Goal: Feedback & Contribution: Leave review/rating

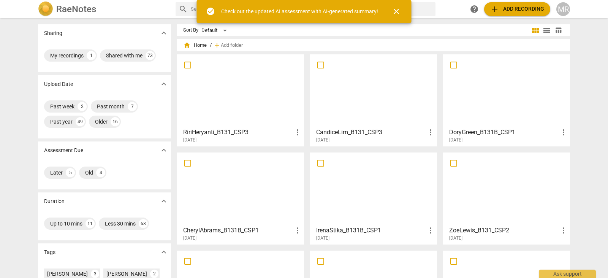
click at [467, 196] on div at bounding box center [507, 188] width 122 height 67
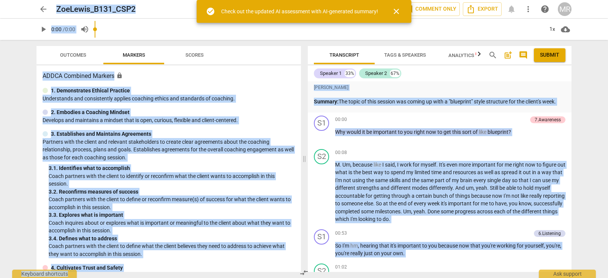
click at [409, 91] on div "[PERSON_NAME]" at bounding box center [440, 88] width 252 height 10
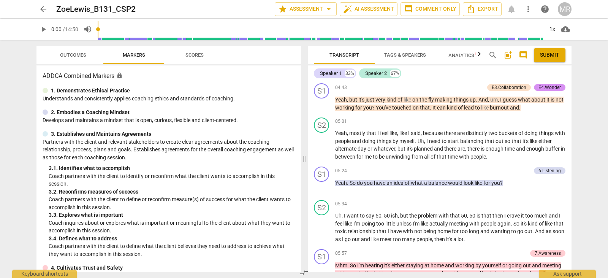
scroll to position [832, 0]
click at [323, 227] on span "play_arrow" at bounding box center [321, 227] width 9 height 9
click at [404, 29] on input "range" at bounding box center [321, 29] width 446 height 24
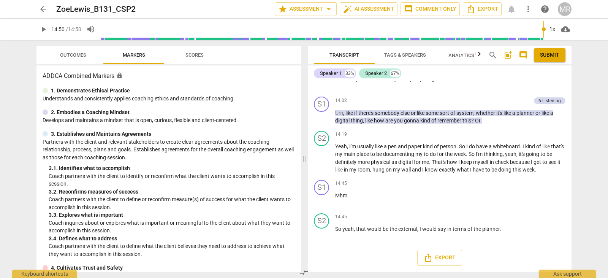
scroll to position [2457, 0]
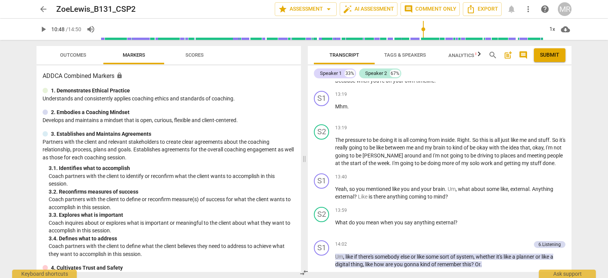
click at [423, 32] on input "range" at bounding box center [322, 29] width 443 height 24
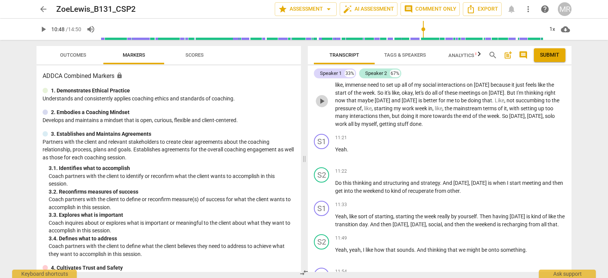
click at [326, 106] on span "play_arrow" at bounding box center [321, 101] width 9 height 9
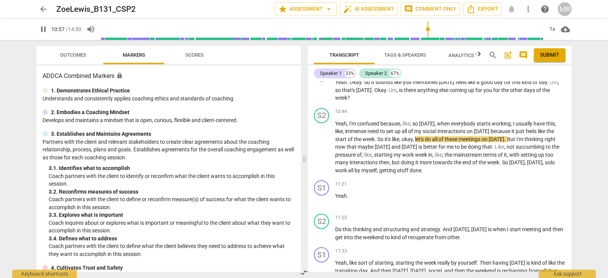
scroll to position [1849, 0]
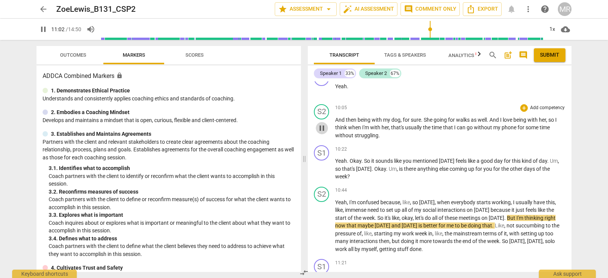
click at [322, 132] on span "pause" at bounding box center [321, 128] width 9 height 9
type input "662"
click at [322, 132] on span "play_arrow" at bounding box center [321, 128] width 9 height 9
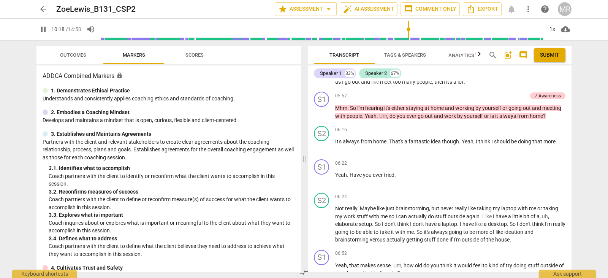
scroll to position [989, 0]
click at [316, 153] on div "S2 play_arrow pause" at bounding box center [324, 138] width 21 height 27
click at [319, 150] on span "pause" at bounding box center [321, 145] width 9 height 9
click at [319, 150] on span "play_arrow" at bounding box center [321, 145] width 9 height 9
click at [319, 150] on span "pause" at bounding box center [321, 145] width 9 height 9
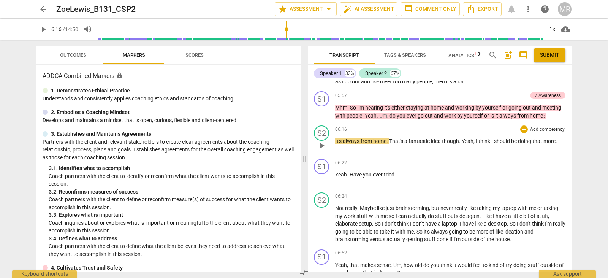
click at [319, 150] on span "play_arrow" at bounding box center [321, 145] width 9 height 9
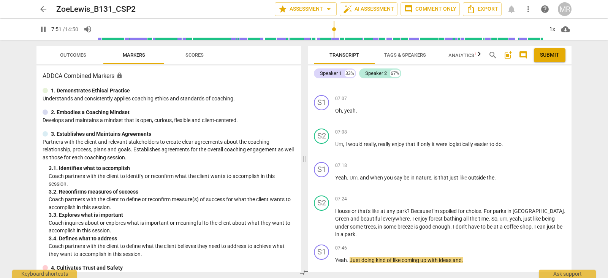
scroll to position [1419, 0]
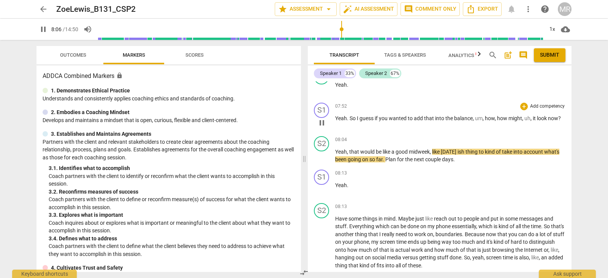
click at [536, 104] on p "Add competency" at bounding box center [548, 106] width 36 height 7
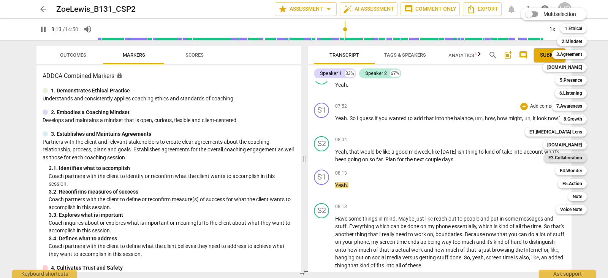
click at [570, 155] on b "E3.Collaboration" at bounding box center [566, 157] width 34 height 9
type input "494"
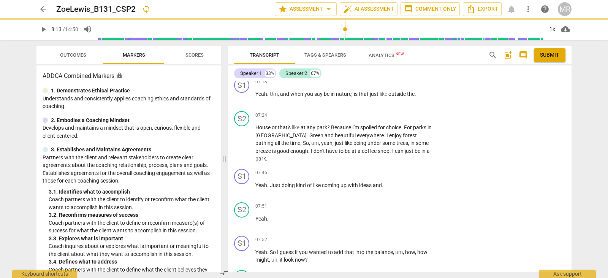
scroll to position [1545, 0]
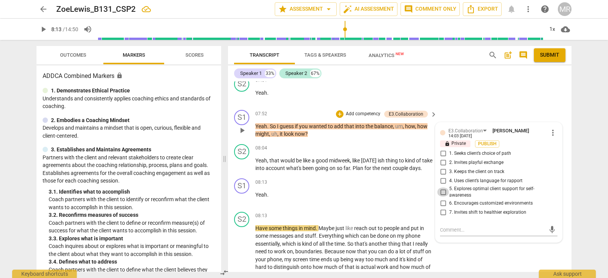
click at [441, 187] on input "5. Explores optimal client support for self-awareness" at bounding box center [443, 191] width 12 height 9
checkbox input "true"
click at [369, 111] on p "Add competency" at bounding box center [363, 114] width 36 height 7
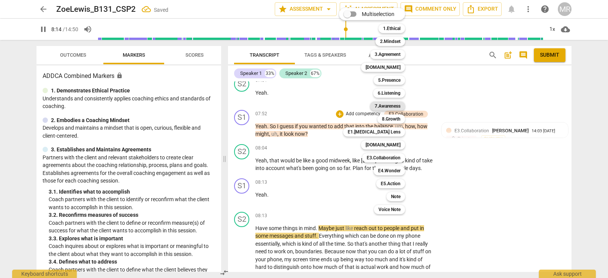
click at [385, 106] on b "7.Awareness" at bounding box center [388, 105] width 26 height 9
type input "495"
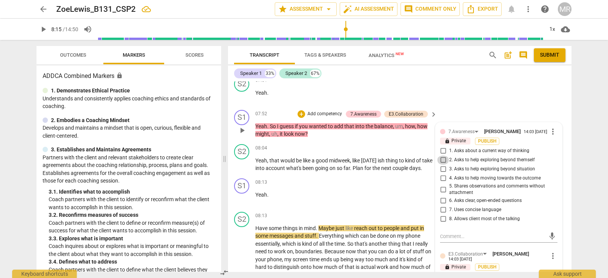
click at [442, 155] on input "2. Asks to help exploring beyond themself" at bounding box center [443, 159] width 12 height 9
checkbox input "true"
click at [443, 165] on input "3. Asks to help exploring beyond situation" at bounding box center [443, 169] width 12 height 9
checkbox input "true"
click at [464, 233] on textarea at bounding box center [492, 236] width 105 height 7
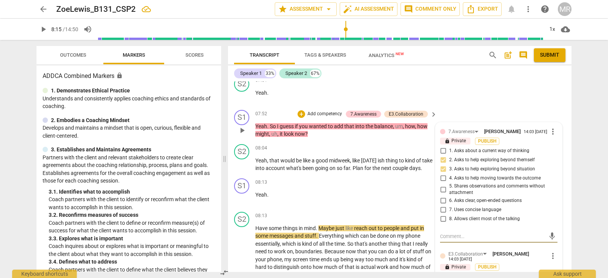
type textarea "I"
type textarea "It"
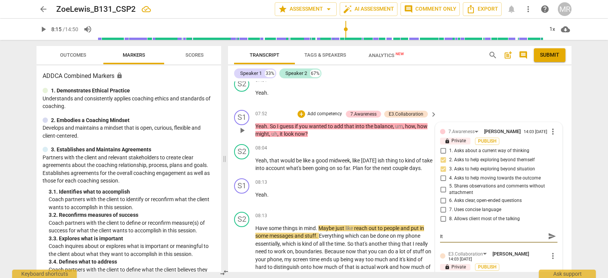
type textarea "It"
type textarea "I"
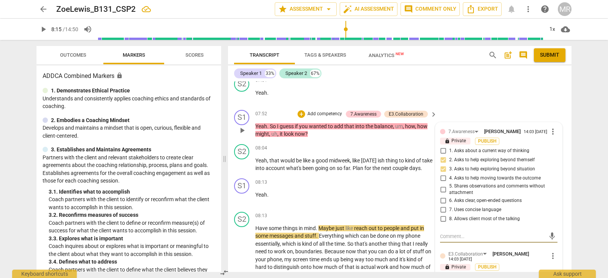
type textarea "Y"
type textarea "Yo"
type textarea "You"
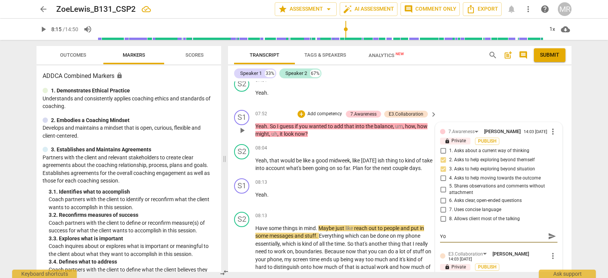
type textarea "You"
type textarea "Your"
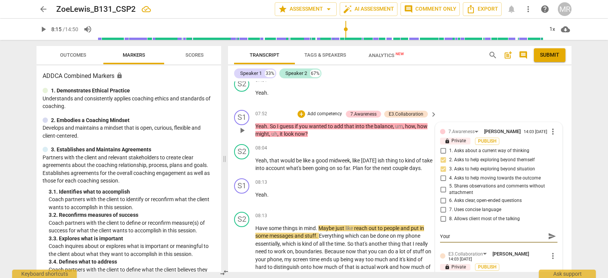
type textarea "Your c"
type textarea "Your cl"
type textarea "Your cli"
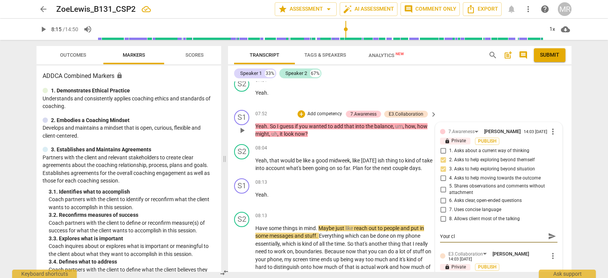
type textarea "Your cli"
type textarea "Your clie"
type textarea "Your clien"
type textarea "Your client"
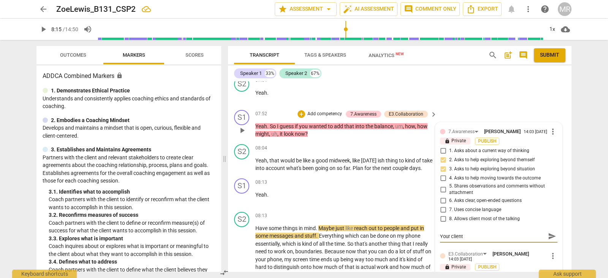
type textarea "Your client"
type textarea "Your client s"
type textarea "Your client sp"
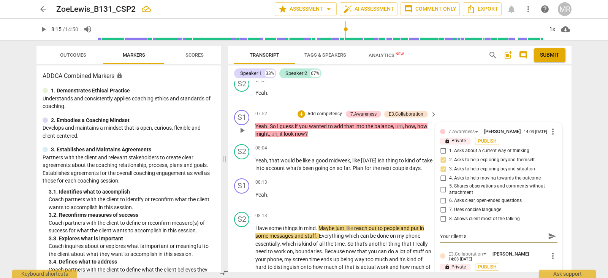
type textarea "Your client sp"
type textarea "Your client spi"
type textarea "Your client sp"
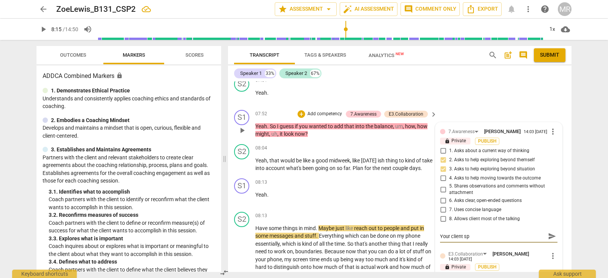
type textarea "Your client spo"
type textarea "Your client spok"
type textarea "Your client spoke"
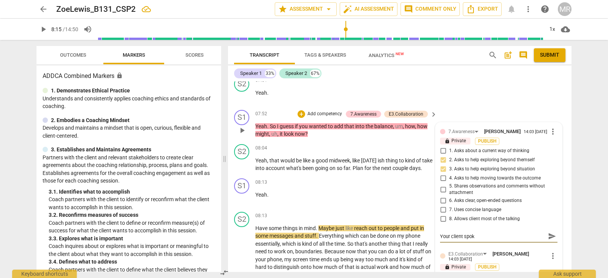
type textarea "Your client spoke"
type textarea "Your client spoke a"
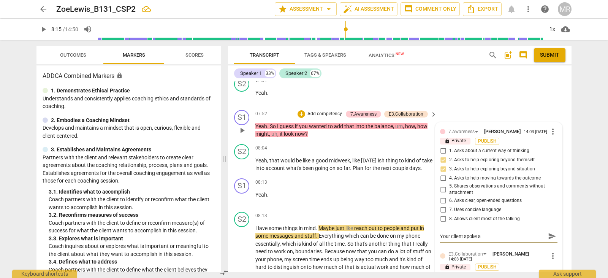
type textarea "Your client spoke ab"
type textarea "Your client spoke abo"
type textarea "Your client spoke abou"
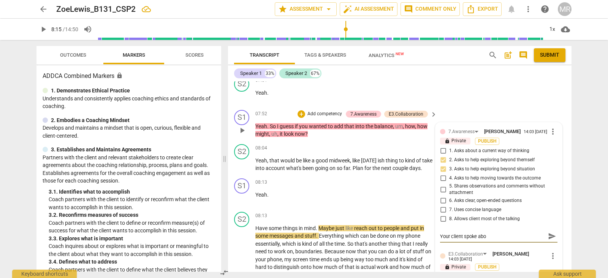
type textarea "Your client spoke abou"
type textarea "Your client spoke about"
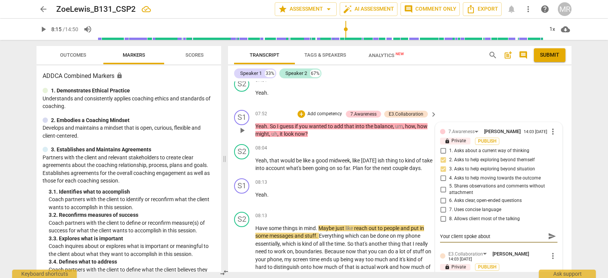
type textarea "Your client spoke about e"
type textarea "Your client spoke about en"
type textarea "Your client spoke about enj"
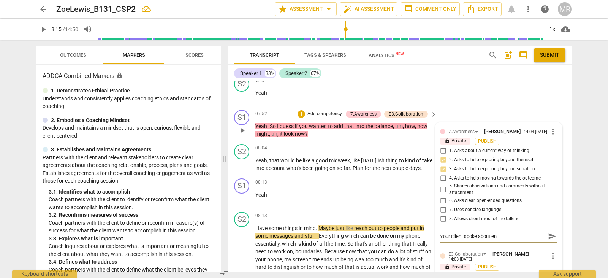
type textarea "Your client spoke about enj"
type textarea "Your client spoke about enjo"
type textarea "Your client spoke about enjoy"
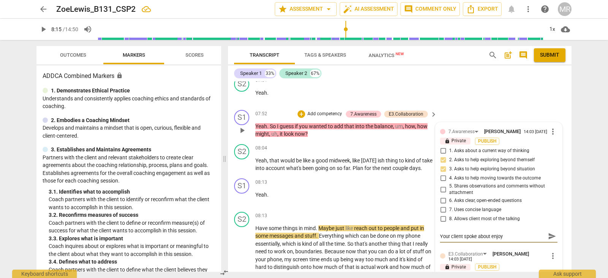
type textarea "Your client spoke about enjoyi"
type textarea "Your client spoke about enjoyin"
type textarea "Your client spoke about enjoying"
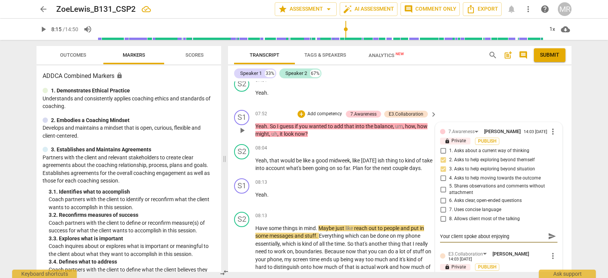
type textarea "Your client spoke about enjoying"
type textarea "Your client spoke about enjoying n"
type textarea "Your client spoke about enjoying na"
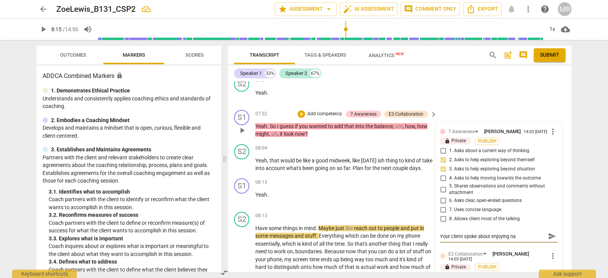
type textarea "Your client spoke about enjoying nat"
type textarea "Your client spoke about enjoying natu"
type textarea "Your client spoke about enjoying natur"
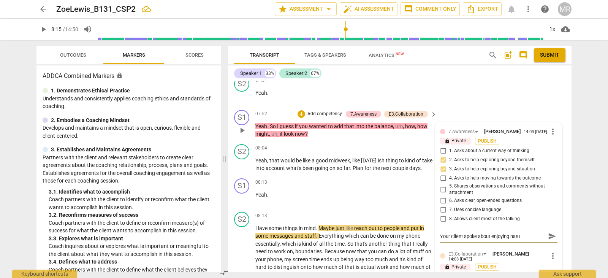
type textarea "Your client spoke about enjoying natur"
type textarea "Your client spoke about enjoying nature"
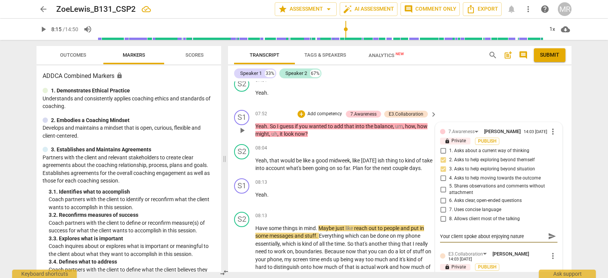
type textarea "Your client spoke about enjoying nature a"
type textarea "Your client spoke about enjoying nature an"
type textarea "Your client spoke about enjoying nature and"
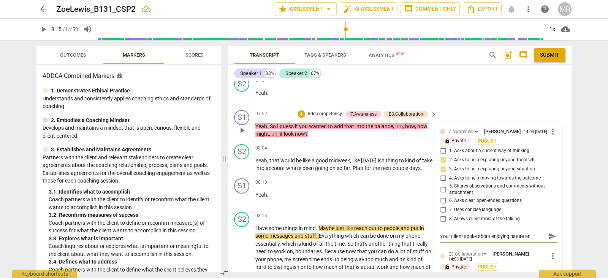
type textarea "Your client spoke about enjoying nature and"
type textarea "Your client spoke about enjoying nature and i"
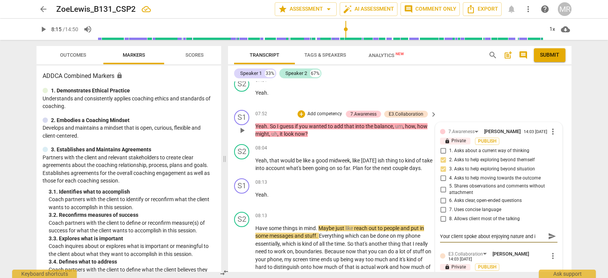
type textarea "Your client spoke about enjoying nature and it"
type textarea "Your client spoke about enjoying nature and it f"
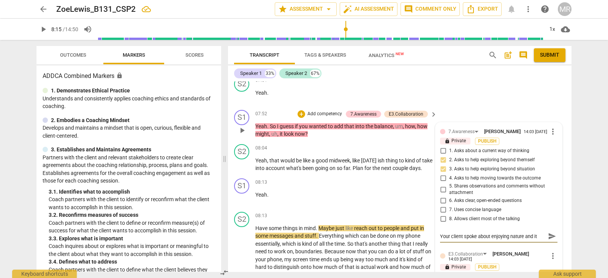
type textarea "Your client spoke about enjoying nature and it f"
type textarea "Your client spoke about enjoying nature and it fe"
type textarea "Your client spoke about enjoying nature and it fel"
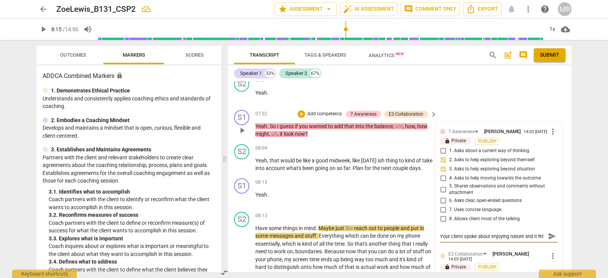
scroll to position [7, 0]
type textarea "Your client spoke about enjoying nature and it felt"
type textarea "Your client spoke about enjoying nature and it fel"
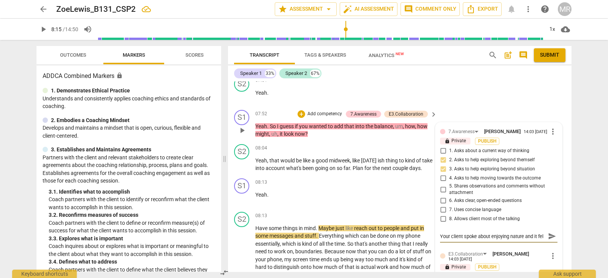
type textarea "Your client spoke about enjoying nature and it fe"
type textarea "Your client spoke about enjoying nature and it fee"
type textarea "Your client spoke about enjoying nature and it feel"
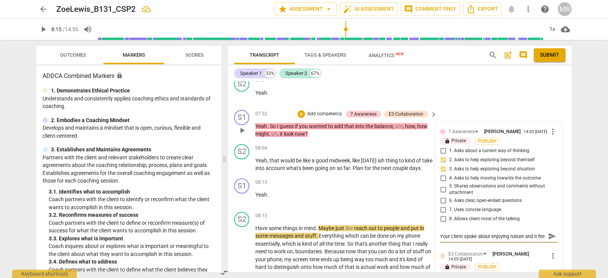
type textarea "Your client spoke about enjoying nature and it feel"
type textarea "Your client spoke about enjoying nature and it feels"
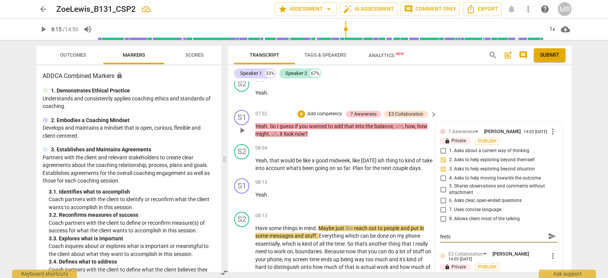
type textarea "Your client spoke about enjoying nature and it feels g"
type textarea "Your client spoke about enjoying nature and it feels go"
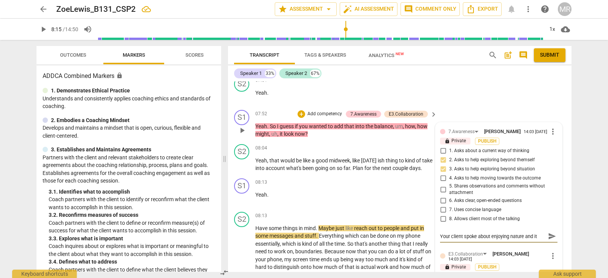
type textarea "Your client spoke about enjoying nature and it feels goo"
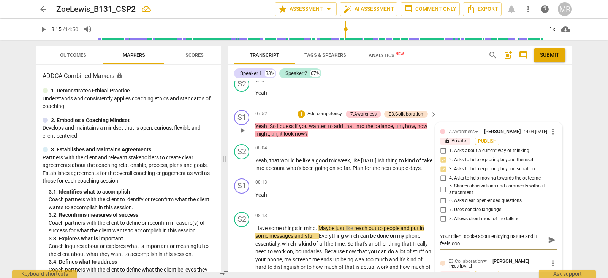
type textarea "Your client spoke about enjoying nature and it feels good"
type textarea "Your client spoke about enjoying nature and it feels good t"
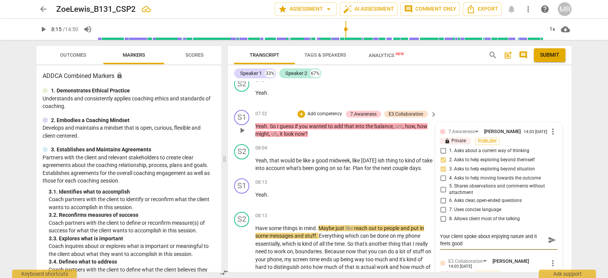
type textarea "Your client spoke about enjoying nature and it feels good t"
type textarea "Your client spoke about enjoying nature and it feels good to"
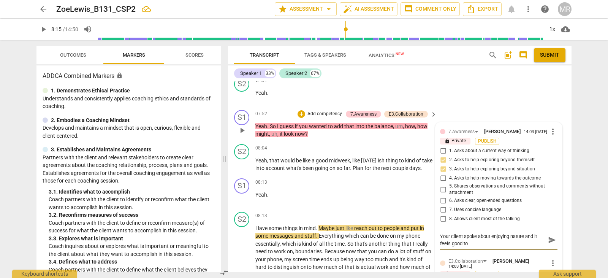
type textarea "Your client spoke about enjoying nature and it feels good to b"
type textarea "Your client spoke about enjoying nature and it feels good to b e"
type textarea "Your client spoke about enjoying nature and it feels good to b ei"
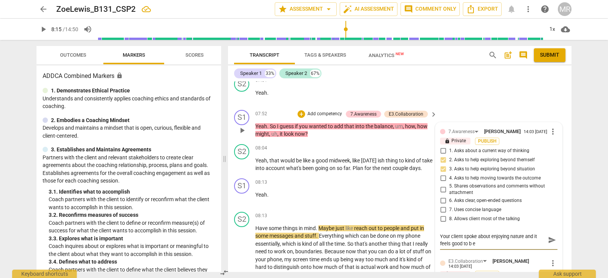
type textarea "Your client spoke about enjoying nature and it feels good to b ei"
type textarea "Your client spoke about enjoying nature and it feels good to b e"
type textarea "Your client spoke about enjoying nature and it feels good to b"
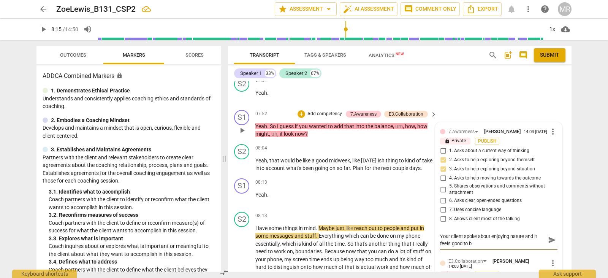
type textarea "Your client spoke about enjoying nature and it feels good to b"
type textarea "Your client spoke about enjoying nature and it feels good to be"
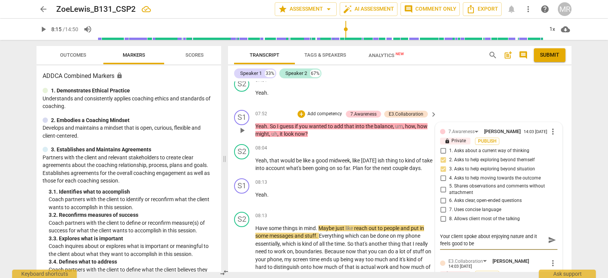
type textarea "Your client spoke about enjoying nature and it feels good to be"
type textarea "Your client spoke about enjoying nature and it feels good to be i"
type textarea "Your client spoke about enjoying nature and it feels good to be in"
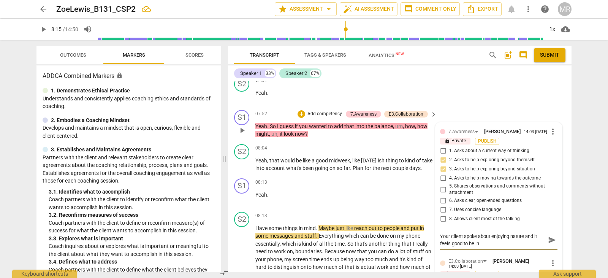
type textarea "Your client spoke about enjoying nature and it feels good to be in"
type textarea "Your client spoke about enjoying nature and it feels good to be in t"
type textarea "Your client spoke about enjoying nature and it feels good to be in th"
type textarea "Your client spoke about enjoying nature and it feels good to be in the"
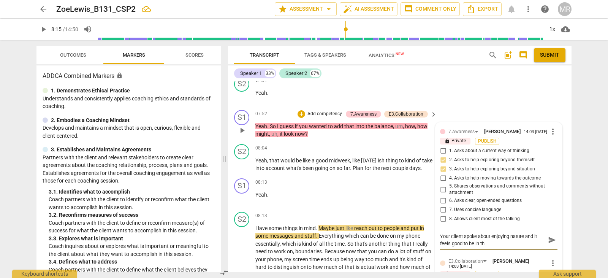
type textarea "Your client spoke about enjoying nature and it feels good to be in the"
type textarea "Your client spoke about enjoying nature and it feels good to be in the p"
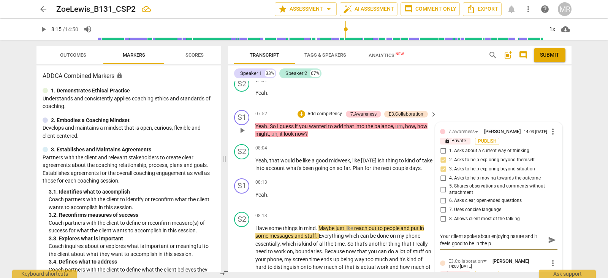
type textarea "Your client spoke about enjoying nature and it feels good to be in the [GEOGRAP…"
type textarea "Your client spoke about enjoying nature and it feels good to be in the par"
type textarea "Your client spoke about enjoying nature and it feels good to be in the park"
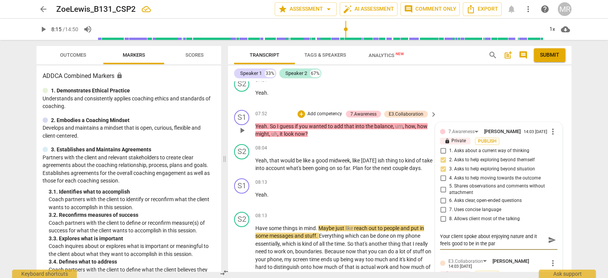
type textarea "Your client spoke about enjoying nature and it feels good to be in the park"
type textarea "Your client spoke about enjoying nature and it feels good to be in the parks"
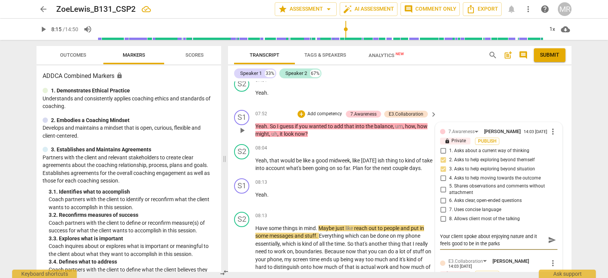
type textarea "Your client spoke about enjoying nature and it feels good to be in the parks ""
type textarea "Your client spoke about enjoying nature and it feels good to be in the parks "G"
type textarea "Your client spoke about enjoying nature and it feels good to be in the parks "Gr"
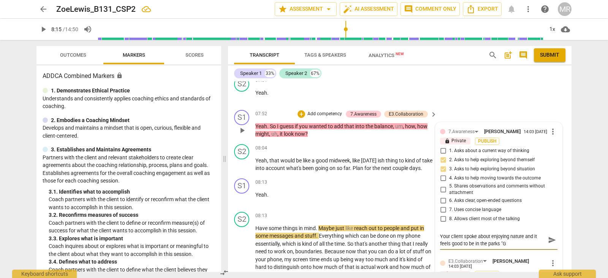
type textarea "Your client spoke about enjoying nature and it feels good to be in the parks "Gr"
type textarea "Your client spoke about enjoying nature and it feels good to be in the parks "G…"
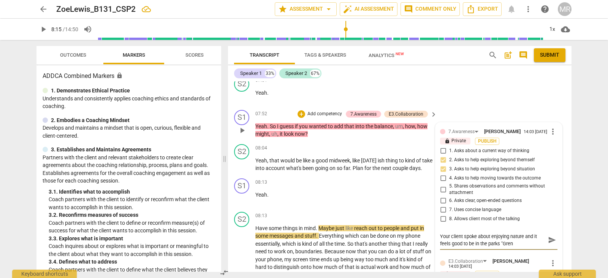
type textarea "Your client spoke about enjoying nature and it feels good to be in the parks "G…"
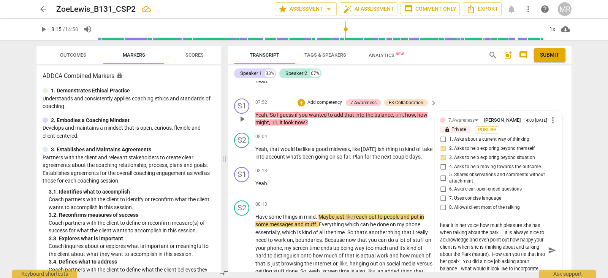
scroll to position [21, 0]
click at [472, 271] on textarea "Your client spoke about enjoying nature and it feels good to be in the parks "G…" at bounding box center [492, 250] width 105 height 58
drag, startPoint x: 463, startPoint y: 233, endPoint x: 450, endPoint y: 210, distance: 26.2
click at [450, 216] on div "Your client spoke about enjoying nature and it feels good to be in the parks "G…" at bounding box center [498, 249] width 117 height 67
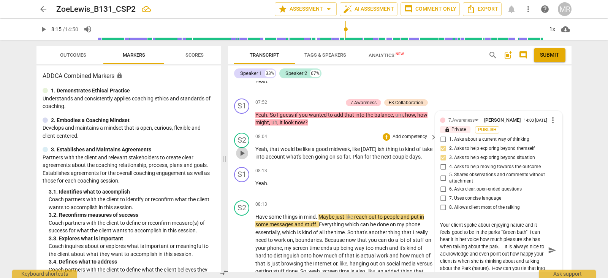
click at [248, 149] on span "play_arrow" at bounding box center [242, 153] width 12 height 9
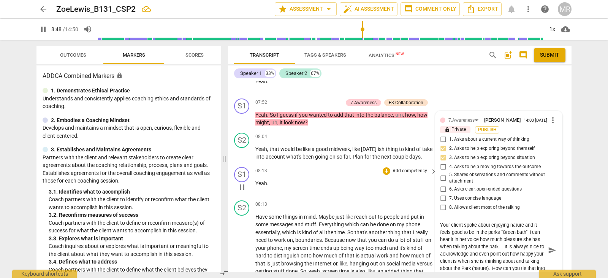
scroll to position [1777, 0]
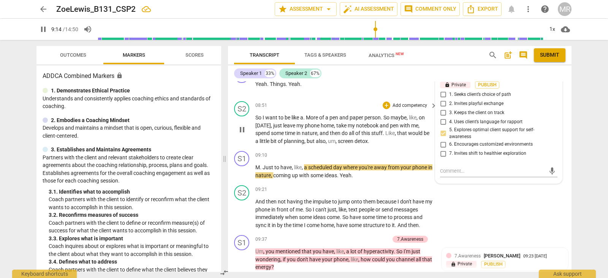
click at [403, 147] on div "S2 play_arrow pause 08:51 + Add competency keyboard_arrow_right So I want to be…" at bounding box center [400, 123] width 344 height 50
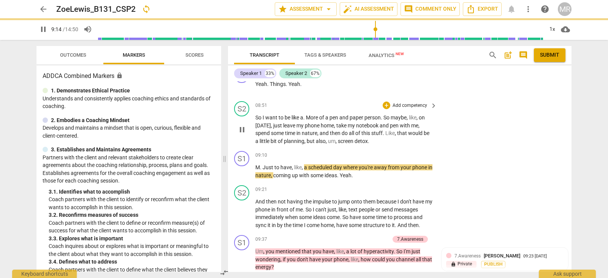
scroll to position [1727, 0]
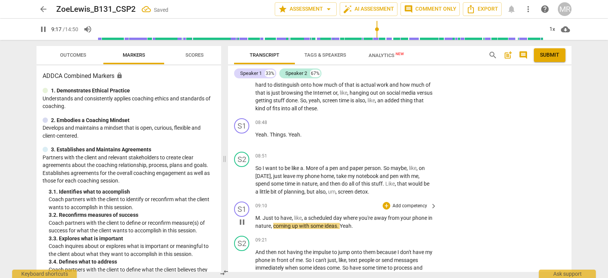
click at [411, 208] on p "Add competency" at bounding box center [410, 206] width 36 height 7
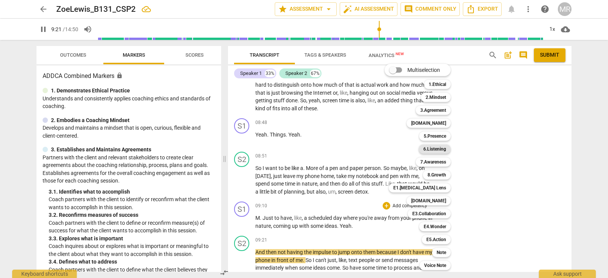
click at [438, 151] on b "6.Listening" at bounding box center [434, 148] width 23 height 9
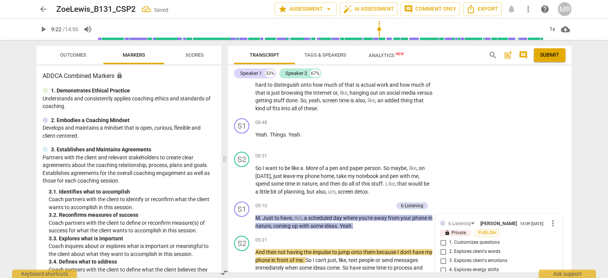
scroll to position [1866, 0]
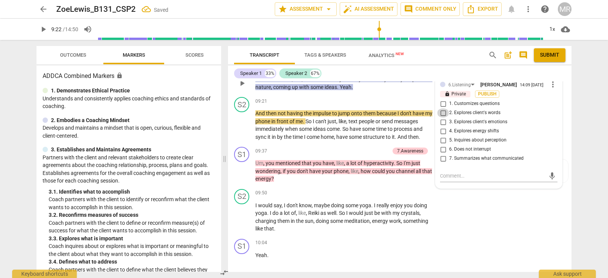
click at [442, 115] on input "2. Explores client's words" at bounding box center [443, 112] width 12 height 9
click at [443, 126] on input "3. Explores client's emotions" at bounding box center [443, 121] width 12 height 9
click at [444, 177] on textarea at bounding box center [492, 175] width 105 height 7
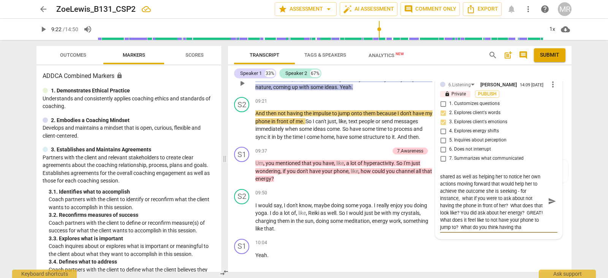
scroll to position [14, 0]
click at [242, 219] on span "play_arrow" at bounding box center [242, 216] width 9 height 9
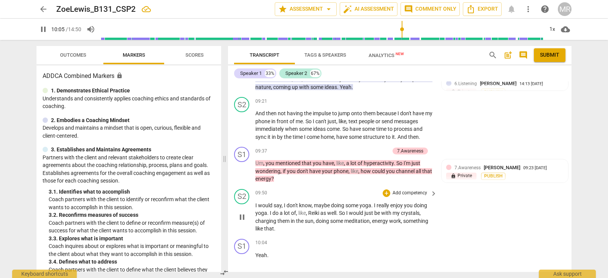
scroll to position [2070, 0]
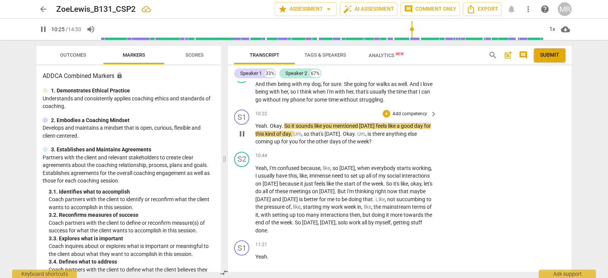
click at [410, 115] on p "Add competency" at bounding box center [410, 114] width 36 height 7
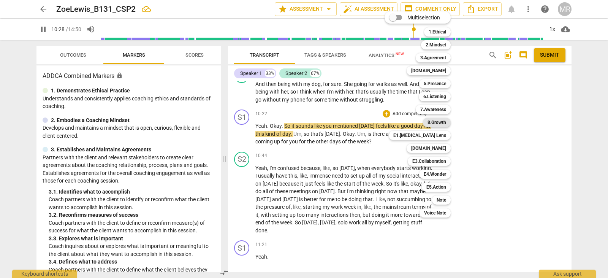
click at [436, 122] on b "8.Growth" at bounding box center [437, 122] width 19 height 9
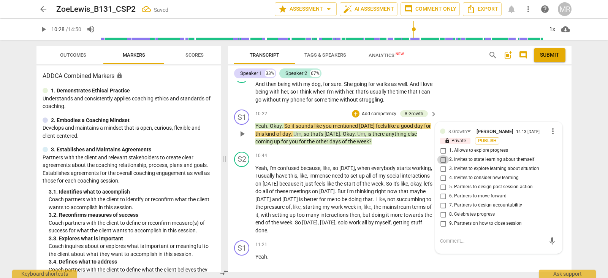
click at [444, 160] on input "2. Invites to state learning about themself" at bounding box center [443, 159] width 12 height 9
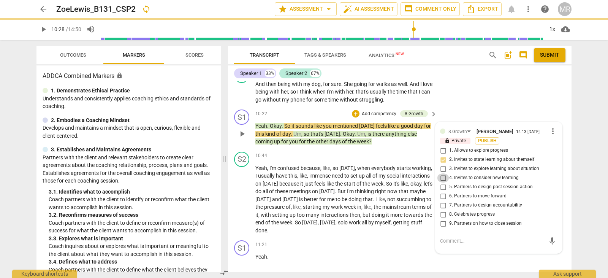
click at [442, 179] on input "4. Invites to consider new learning" at bounding box center [443, 177] width 12 height 9
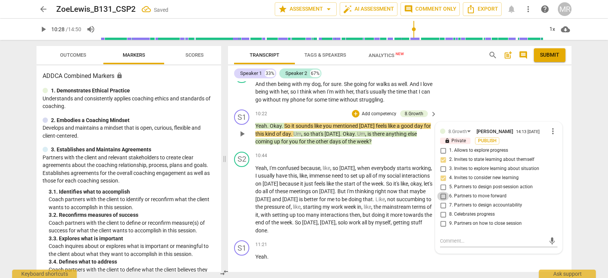
click at [442, 198] on input "6. Partners to move forward" at bounding box center [443, 196] width 12 height 9
click at [447, 240] on textarea at bounding box center [492, 240] width 105 height 7
click at [442, 177] on input "4. Invites to consider new learning" at bounding box center [443, 177] width 12 height 9
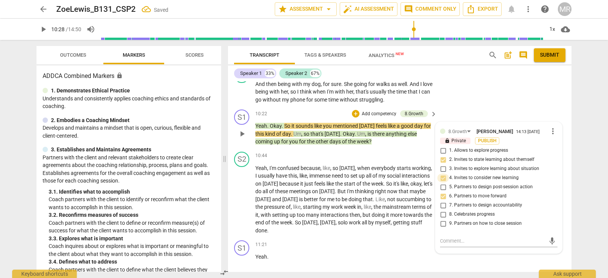
click at [442, 177] on input "4. Invites to consider new learning" at bounding box center [443, 177] width 12 height 9
click at [444, 240] on textarea at bounding box center [492, 240] width 105 height 7
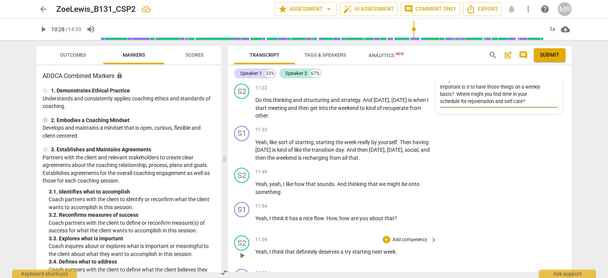
scroll to position [2283, 0]
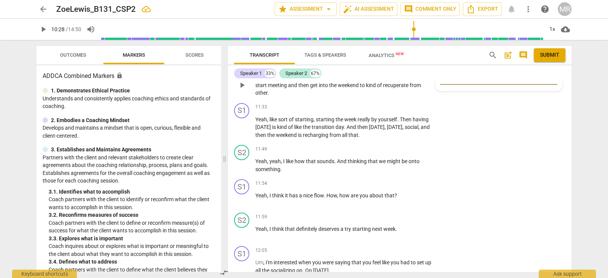
drag, startPoint x: 498, startPoint y: 262, endPoint x: 517, endPoint y: 96, distance: 167.6
click at [517, 96] on div "[PERSON_NAME] Summary: The topic of this session was coming up with a "blueprin…" at bounding box center [400, 176] width 344 height 190
click at [517, 84] on div "Remember we do not need to problem solve for our client - they can do that on t…" at bounding box center [498, 53] width 117 height 63
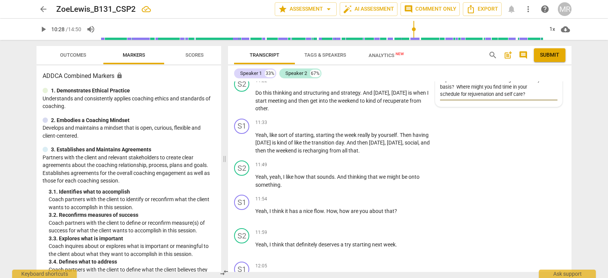
scroll to position [2268, 0]
drag, startPoint x: 496, startPoint y: 87, endPoint x: 516, endPoint y: 94, distance: 21.6
click at [516, 94] on textarea "Remember we do not need to problem solve for our client - they can do that on t…" at bounding box center [492, 69] width 105 height 58
click at [243, 143] on span "play_arrow" at bounding box center [242, 142] width 9 height 9
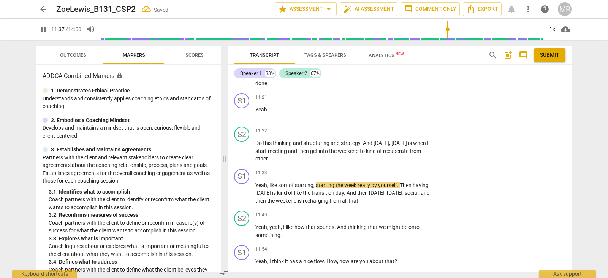
scroll to position [2051, 0]
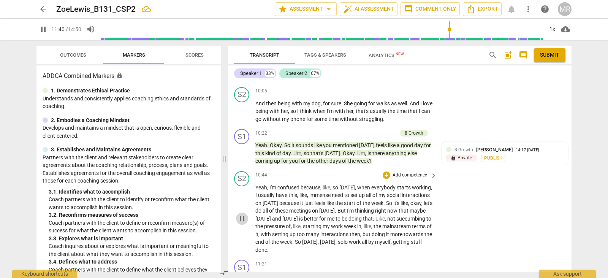
click at [244, 220] on span "pause" at bounding box center [242, 218] width 9 height 9
click at [238, 220] on span "play_arrow" at bounding box center [242, 218] width 9 height 9
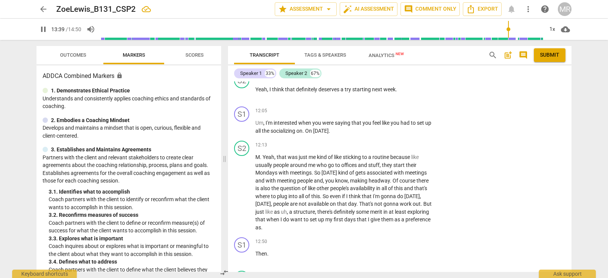
scroll to position [2410, 0]
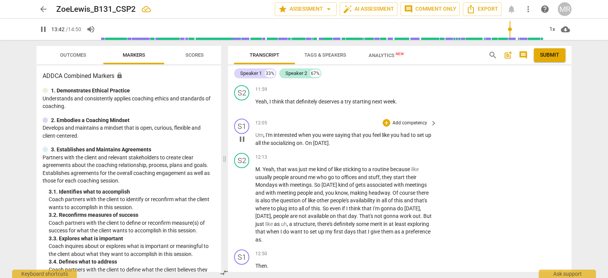
click at [422, 121] on p "Add competency" at bounding box center [410, 123] width 36 height 7
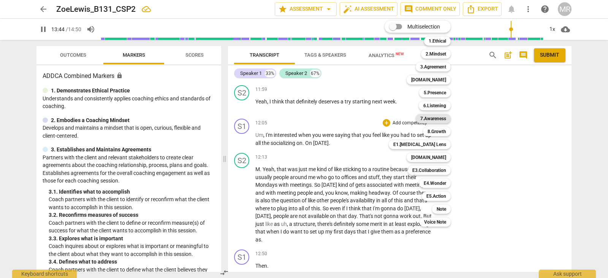
click at [430, 121] on b "7.Awareness" at bounding box center [433, 118] width 26 height 9
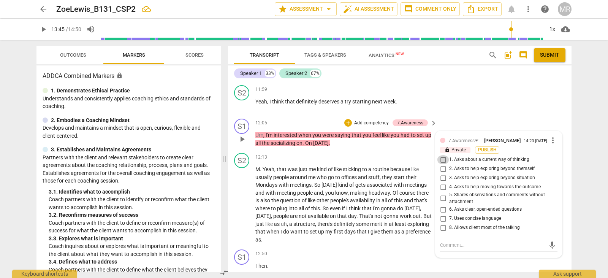
click at [443, 161] on input "1. Asks about a current way of thinking" at bounding box center [443, 159] width 12 height 9
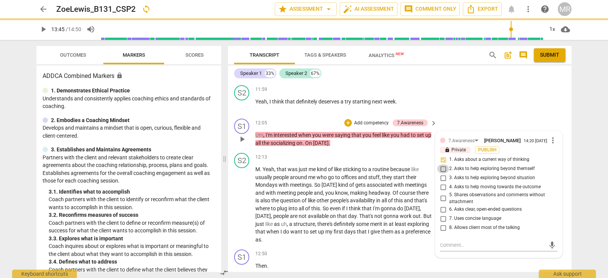
click at [443, 171] on input "2. Asks to help exploring beyond themself" at bounding box center [443, 168] width 12 height 9
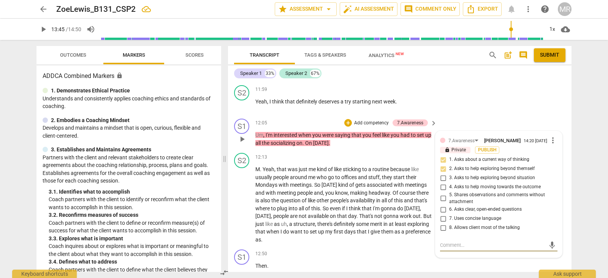
click at [444, 244] on textarea at bounding box center [492, 244] width 105 height 7
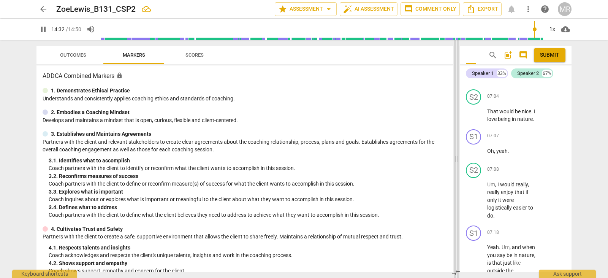
scroll to position [6929, 0]
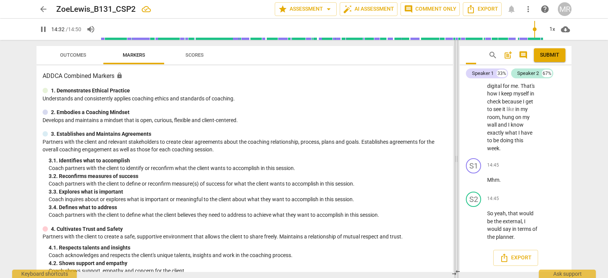
drag, startPoint x: 226, startPoint y: 160, endPoint x: 458, endPoint y: 184, distance: 233.1
click at [458, 184] on span at bounding box center [456, 159] width 5 height 238
drag, startPoint x: 458, startPoint y: 184, endPoint x: 67, endPoint y: 55, distance: 412.3
click at [67, 55] on span "Outcomes" at bounding box center [73, 55] width 26 height 6
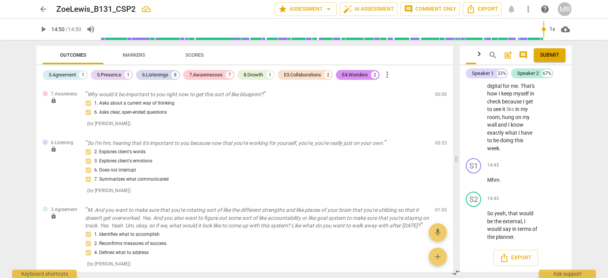
drag, startPoint x: 453, startPoint y: 96, endPoint x: 453, endPoint y: 100, distance: 4.6
click at [453, 100] on div "Outcomes Markers Scores 3.Agreement 1 5.Presence 1 6.Listenings 8 7.Awarenesses…" at bounding box center [243, 159] width 426 height 238
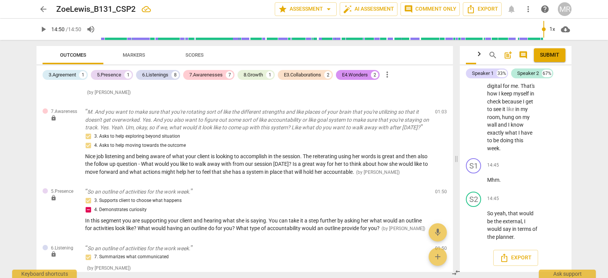
scroll to position [229, 0]
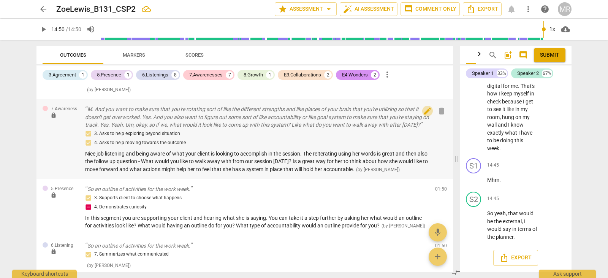
click at [423, 116] on span "edit" at bounding box center [427, 110] width 9 height 9
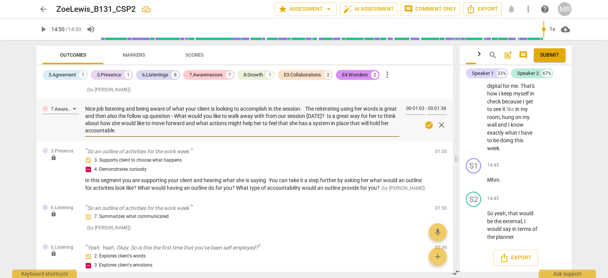
drag, startPoint x: 129, startPoint y: 147, endPoint x: 84, endPoint y: 125, distance: 50.2
click at [84, 125] on div "7.Awareness Nice job listening and being aware of what your client is looking t…" at bounding box center [244, 120] width 417 height 42
drag, startPoint x: 132, startPoint y: 146, endPoint x: 86, endPoint y: 124, distance: 51.2
click at [86, 124] on textarea "Nice job listening and being aware of what your client is looking to accomplish…" at bounding box center [242, 119] width 314 height 29
paste textarea "You did a great job listening closely and staying aware of what your client wan…"
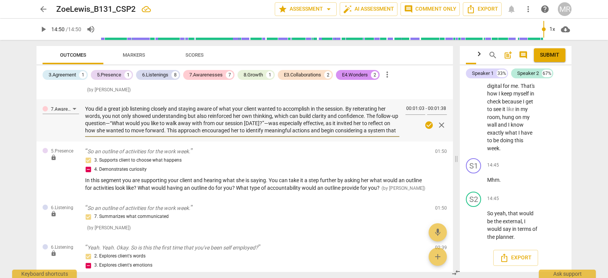
scroll to position [7, 0]
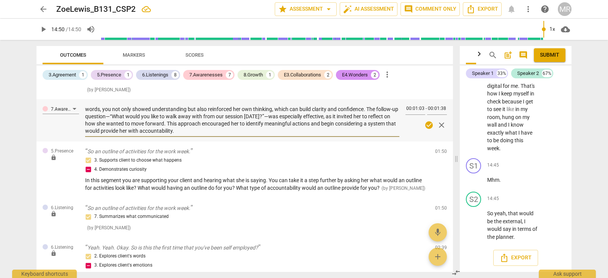
click at [115, 132] on textarea "You did a great job listening closely and staying aware of what your client wan…" at bounding box center [242, 119] width 314 height 29
click at [117, 132] on textarea "You did a great job listening closely and staying aware of what your client wan…" at bounding box center [242, 119] width 314 height 29
click at [270, 132] on textarea "You did a great job listening closely and staying aware of what your client wan…" at bounding box center [242, 119] width 314 height 29
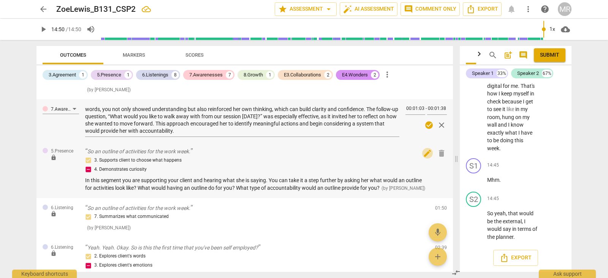
click at [423, 158] on span "edit" at bounding box center [427, 153] width 9 height 9
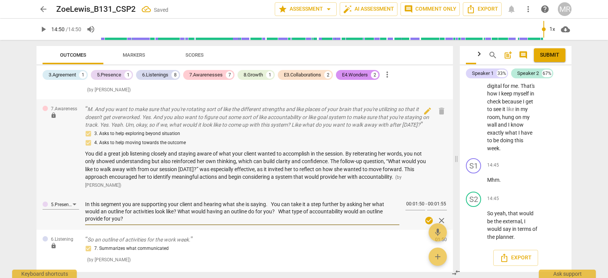
drag, startPoint x: 127, startPoint y: 181, endPoint x: 63, endPoint y: 159, distance: 67.8
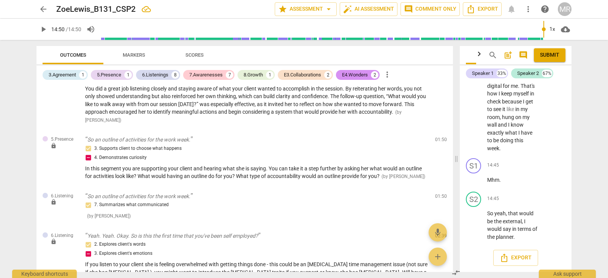
scroll to position [311, 0]
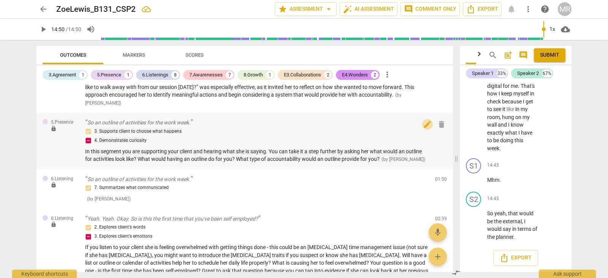
click at [425, 129] on span "edit" at bounding box center [427, 124] width 9 height 9
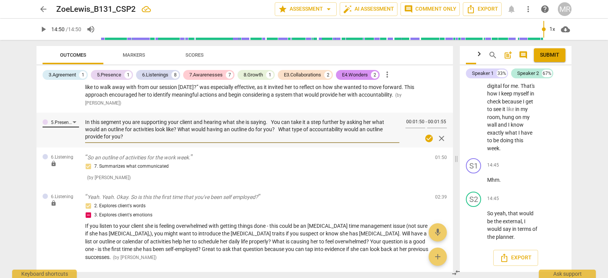
drag, startPoint x: 136, startPoint y: 162, endPoint x: 62, endPoint y: 146, distance: 76.6
click at [62, 146] on div "5.Presence In this segment you are supporting your client and hearing what she …" at bounding box center [244, 130] width 417 height 35
click at [94, 140] on textarea "In this segment you are supporting your client and hearing what she is saying. …" at bounding box center [242, 130] width 314 height 22
drag, startPoint x: 85, startPoint y: 145, endPoint x: 127, endPoint y: 161, distance: 45.5
click at [127, 147] on div "5.Presence In this segment you are supporting your client and hearing what she …" at bounding box center [244, 130] width 417 height 35
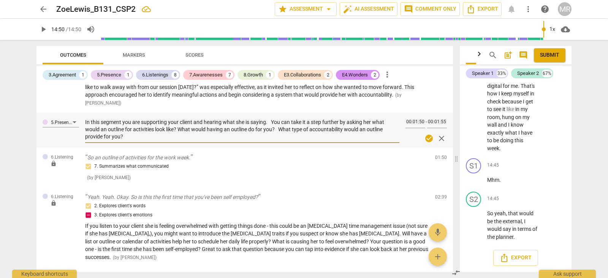
click at [129, 140] on textarea "In this segment you are supporting your client and hearing what she is saying. …" at bounding box center [242, 130] width 314 height 22
drag, startPoint x: 129, startPoint y: 161, endPoint x: 85, endPoint y: 147, distance: 46.4
click at [85, 140] on textarea "In this segment you are supporting your client and hearing what she is saying. …" at bounding box center [242, 130] width 314 height 22
paste textarea ", you are doing a strong job of supporting your client and really hearing what …"
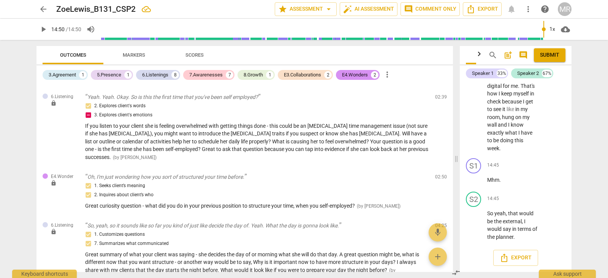
scroll to position [422, 0]
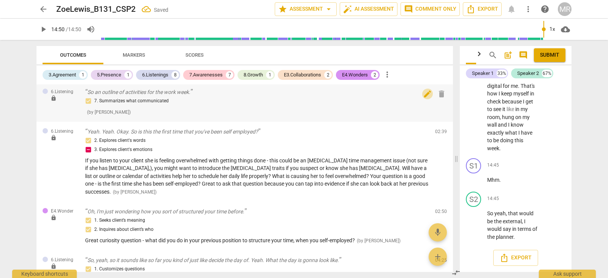
click at [425, 98] on span "edit" at bounding box center [427, 93] width 9 height 9
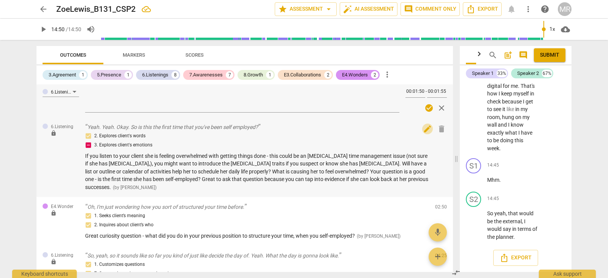
click at [424, 133] on span "edit" at bounding box center [427, 128] width 9 height 9
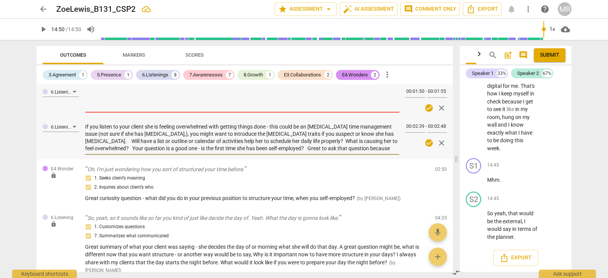
scroll to position [7, 0]
drag, startPoint x: 85, startPoint y: 150, endPoint x: 328, endPoint y: 186, distance: 245.1
click at [328, 186] on div "7.Awareness lock Why would it be important to you right now to get this sort of…" at bounding box center [244, 177] width 417 height 187
paste textarea "closely to your client, she is expressing feelings of being overwhelmed with ge…"
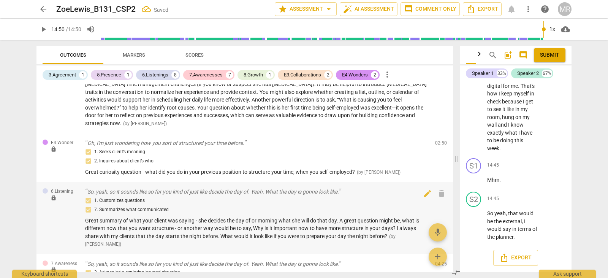
scroll to position [546, 0]
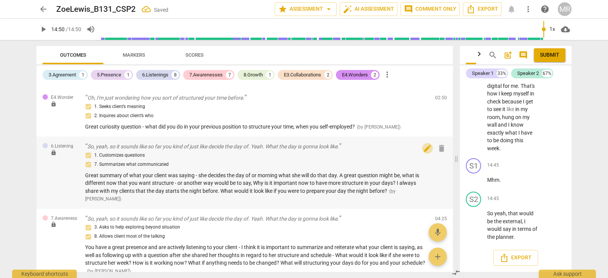
click at [424, 153] on span "edit" at bounding box center [427, 148] width 9 height 9
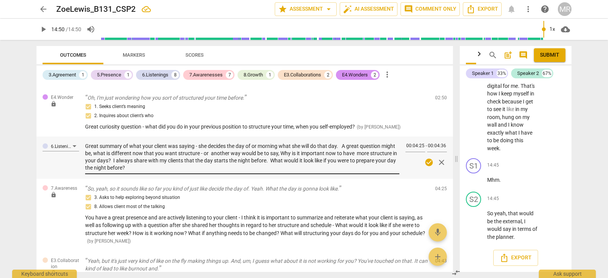
click at [171, 174] on div "Great summary of what your client was saying - she decides the day of or mornin…" at bounding box center [242, 157] width 314 height 34
click at [170, 171] on textarea "Great summary of what your client was saying - she decides the day of or mornin…" at bounding box center [242, 157] width 314 height 29
drag, startPoint x: 169, startPoint y: 183, endPoint x: 88, endPoint y: 161, distance: 83.5
click at [88, 161] on textarea "Great summary of what your client was saying - she decides the day of or mornin…" at bounding box center [242, 157] width 314 height 29
click at [86, 161] on textarea "Great summary of what your client was saying - she decides the day of or mornin…" at bounding box center [242, 157] width 314 height 29
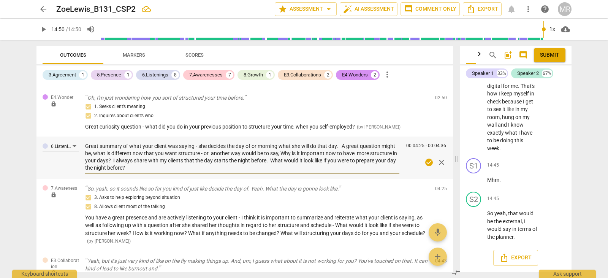
drag, startPoint x: 86, startPoint y: 161, endPoint x: 174, endPoint y: 182, distance: 91.6
click at [174, 171] on textarea "Great summary of what your client was saying - she decides the day of or mornin…" at bounding box center [242, 157] width 314 height 29
paste textarea "You provided a great summary of what your client was expressing—she shared that…"
click at [244, 163] on textarea "You provided a great summary of what your client was expressing—she shared that…" at bounding box center [242, 157] width 314 height 29
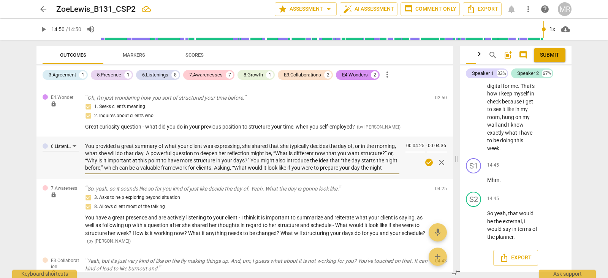
scroll to position [7, 0]
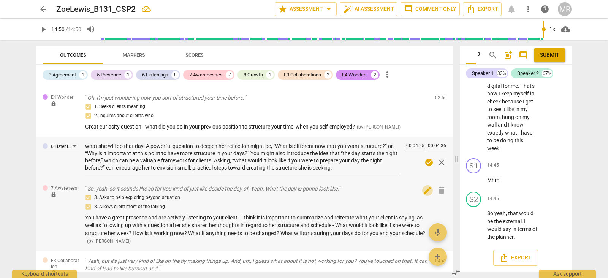
click at [428, 195] on span "edit" at bounding box center [427, 190] width 9 height 9
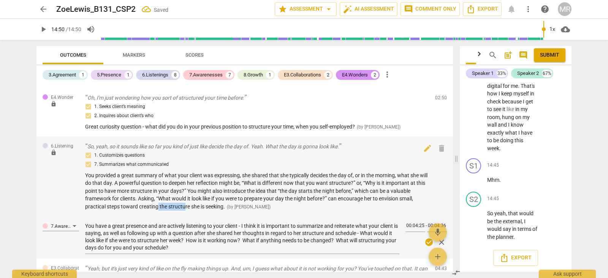
click at [86, 190] on div "1. Customizes questions 7. Summarizes what communicated You provided a great su…" at bounding box center [257, 181] width 344 height 60
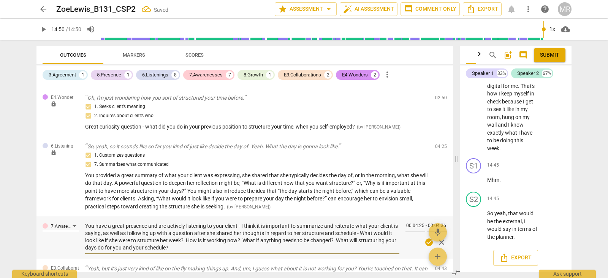
click at [87, 241] on textarea "You have a great presence and are actively listening to your client - I think i…" at bounding box center [242, 236] width 314 height 29
click at [84, 242] on div "7.Awareness You have a great presence and are actively listening to your client…" at bounding box center [244, 237] width 417 height 42
drag, startPoint x: 86, startPoint y: 241, endPoint x: 184, endPoint y: 262, distance: 100.4
click at [184, 251] on textarea "You have a great presence and are actively listening to your client - I think i…" at bounding box center [242, 236] width 314 height 29
paste textarea "in your coaching and are actively listening to your client. It is important, as…"
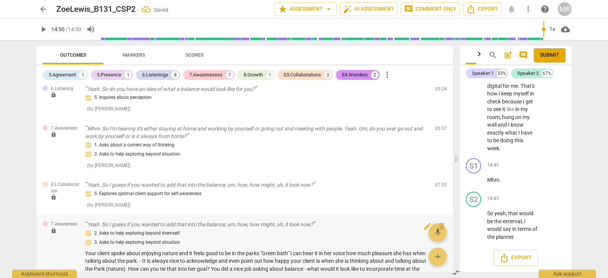
scroll to position [952, 0]
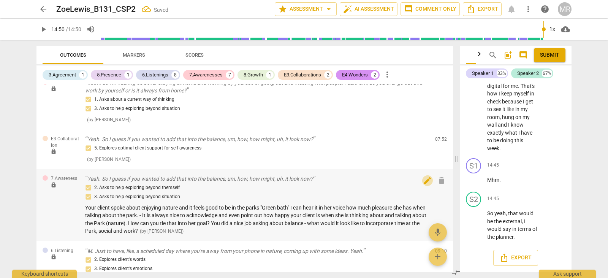
click at [423, 185] on span "edit" at bounding box center [427, 180] width 9 height 9
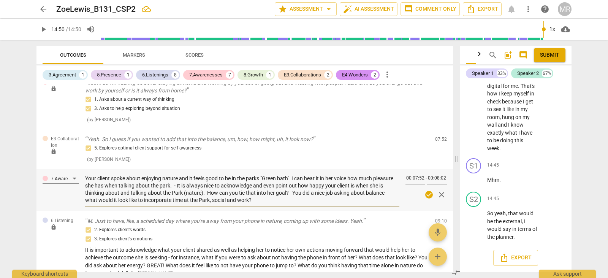
drag, startPoint x: 196, startPoint y: 209, endPoint x: 122, endPoint y: 200, distance: 74.2
click at [122, 200] on textarea "Your client spoke about enjoying nature and it feels good to be in the parks "G…" at bounding box center [242, 189] width 314 height 29
click at [86, 193] on textarea "Your client spoke about enjoying nature and it feels good to be in the parks "G…" at bounding box center [242, 189] width 314 height 29
drag, startPoint x: 86, startPoint y: 193, endPoint x: 281, endPoint y: 217, distance: 196.5
click at [281, 204] on textarea "Your client spoke about enjoying nature and it feels good to be in the parks "G…" at bounding box center [242, 189] width 314 height 29
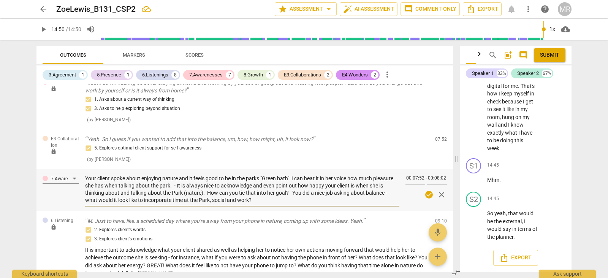
paste textarea ", and it’s clear from her voice how much pleasure she derives from being in the…"
click at [380, 191] on textarea "Your client spoke about enjoying nature, and it’s clear from her voice how much…" at bounding box center [242, 189] width 314 height 29
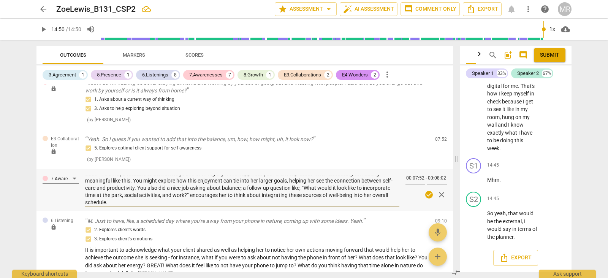
scroll to position [14, 0]
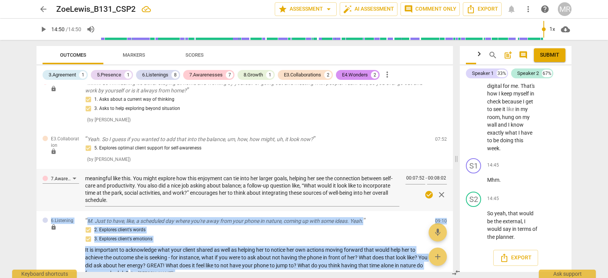
drag, startPoint x: 450, startPoint y: 212, endPoint x: 452, endPoint y: 222, distance: 9.6
click at [449, 211] on div "7.Awareness Your client spoke about enjoying nature, and it’s clear from her vo…" at bounding box center [244, 190] width 417 height 42
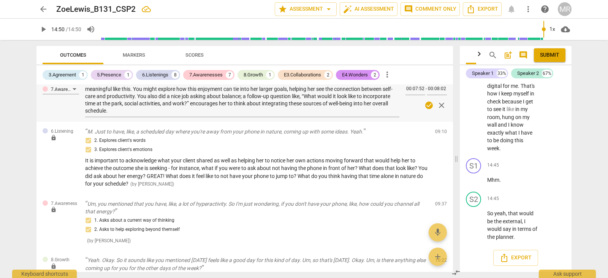
scroll to position [1047, 0]
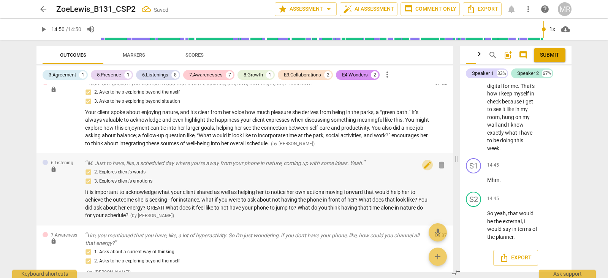
click at [428, 170] on span "edit" at bounding box center [427, 164] width 9 height 9
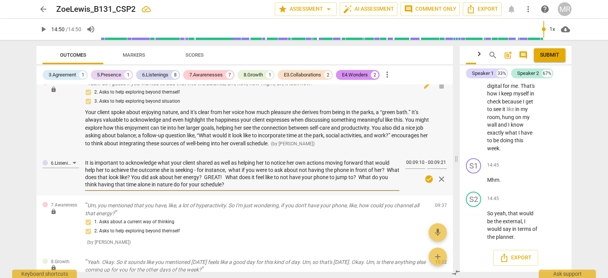
drag, startPoint x: 240, startPoint y: 199, endPoint x: 82, endPoint y: 165, distance: 161.7
click at [82, 165] on div "7.Awareness lock Why would it be important to you right now to get this sort of…" at bounding box center [244, 177] width 417 height 187
paste textarea "both acknowledge what your client shares and help her notice her own actions th…"
click at [247, 177] on textarea "It is important to both acknowledge what your client shares and help her notice…" at bounding box center [242, 173] width 314 height 29
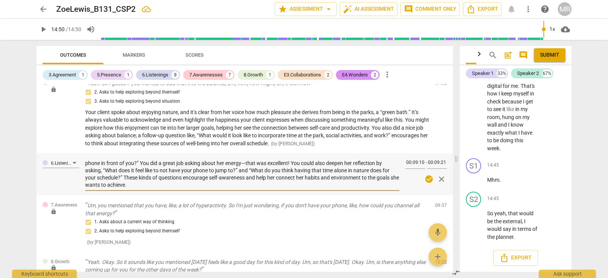
click at [246, 179] on textarea "It is important to both acknowledge what your client shares and help her notice…" at bounding box center [242, 173] width 314 height 29
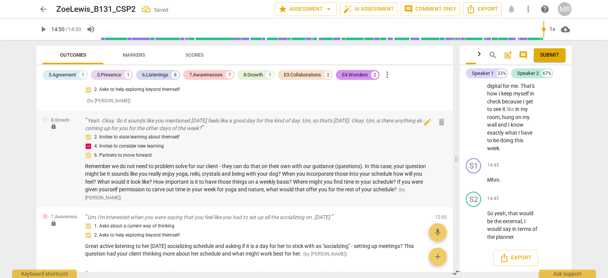
scroll to position [1264, 0]
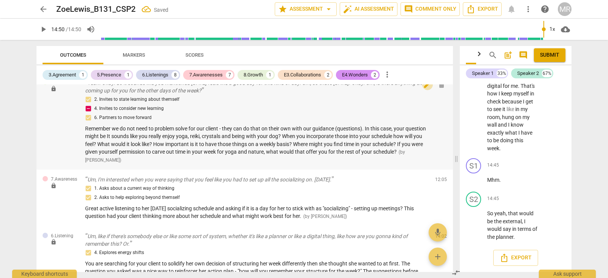
click at [425, 89] on span "edit" at bounding box center [427, 84] width 9 height 9
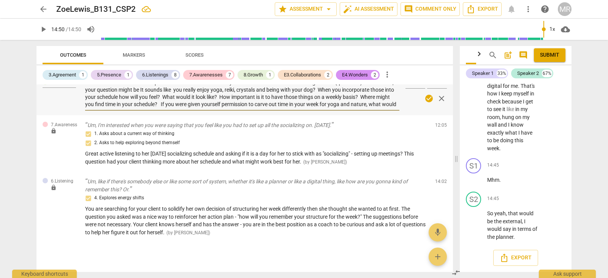
click at [85, 98] on textarea "Remember we do not need to problem solve for our client - they can do that on t…" at bounding box center [242, 93] width 314 height 29
drag, startPoint x: 85, startPoint y: 98, endPoint x: 247, endPoint y: 133, distance: 165.3
click at [247, 133] on div "7.Awareness lock Why would it be important to you right now to get this sort of…" at bounding box center [244, 177] width 417 height 187
paste textarea ", we don’t need to problem-solve for our clients—they are capable of doing that…"
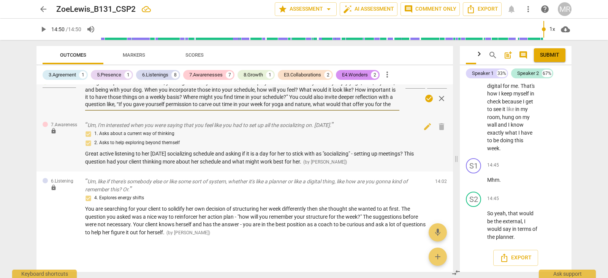
scroll to position [22, 0]
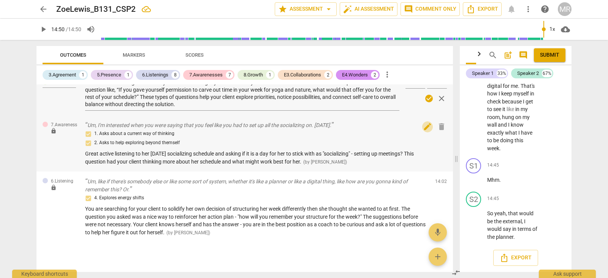
click at [425, 131] on span "edit" at bounding box center [427, 126] width 9 height 9
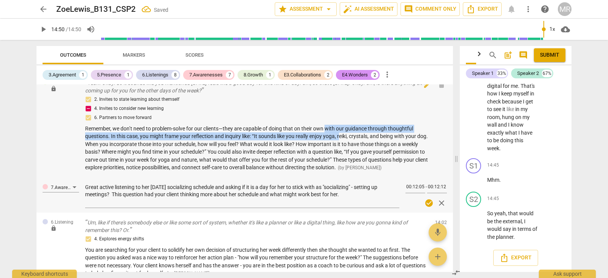
click at [82, 135] on div "8.Growth lock Yeah. Okay. So it sounds like you mentioned [DATE] feels like a g…" at bounding box center [244, 125] width 417 height 105
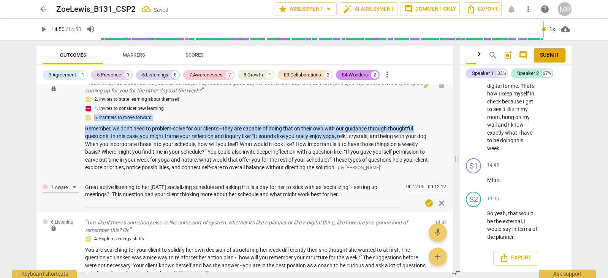
click at [73, 148] on div "8.Growth lock Yeah. Okay. So it sounds like you mentioned [DATE] feels like a g…" at bounding box center [244, 125] width 417 height 105
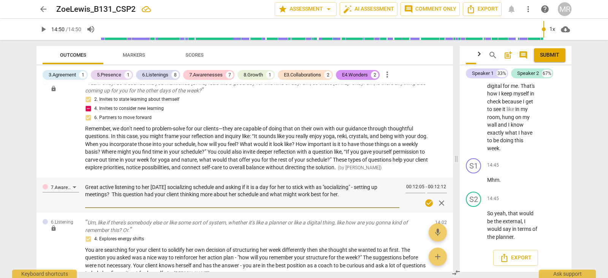
drag, startPoint x: 343, startPoint y: 210, endPoint x: 86, endPoint y: 203, distance: 257.4
click at [86, 203] on textarea "Great active listening to her [DATE] socializing schedule and asking if it is a…" at bounding box center [242, 195] width 314 height 22
paste textarea "You demonstrated great active listening when your client discussed her [DATE] s…"
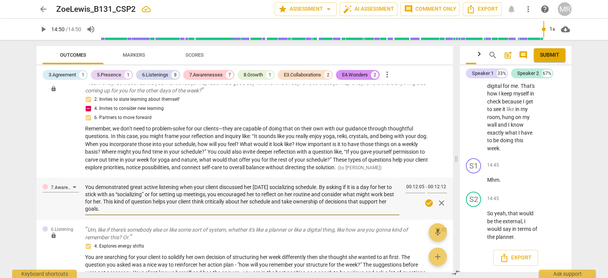
scroll to position [1336, 0]
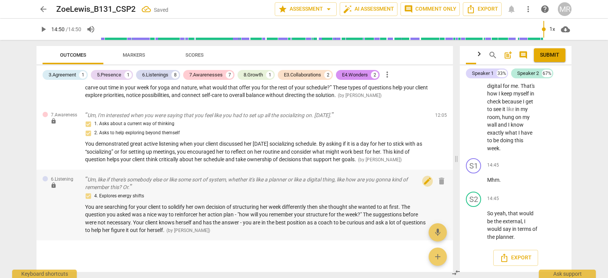
click at [424, 186] on span "edit" at bounding box center [427, 180] width 9 height 9
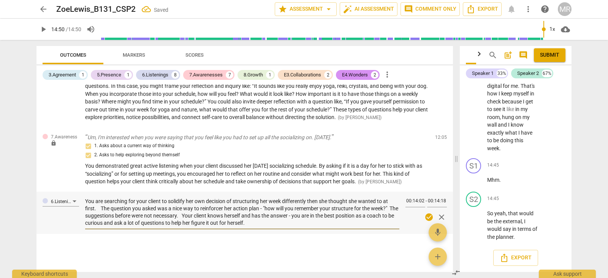
scroll to position [1322, 0]
drag, startPoint x: 86, startPoint y: 209, endPoint x: 287, endPoint y: 235, distance: 203.2
click at [287, 229] on div "You are searching for your client to solidify her own decision of structuring h…" at bounding box center [242, 212] width 314 height 34
paste textarea "upporting your client in solidifying her own decision to structure her week dif…"
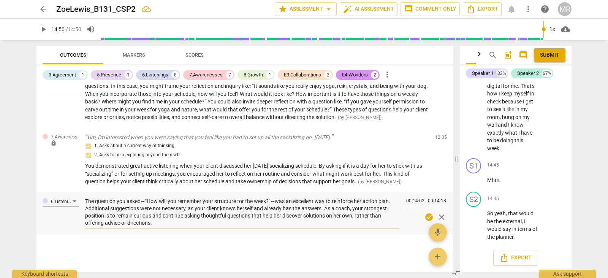
click at [144, 209] on textarea "You are supporting your client in solidifying her own decision to structure her…" at bounding box center [242, 212] width 314 height 29
click at [271, 208] on textarea "You are supporting your client in solidifying her own decision to structure her…" at bounding box center [242, 212] width 314 height 29
click at [141, 208] on textarea "You are supporting your client in solidifying her own decision to structure her…" at bounding box center [242, 212] width 314 height 29
click at [308, 247] on div at bounding box center [244, 240] width 417 height 13
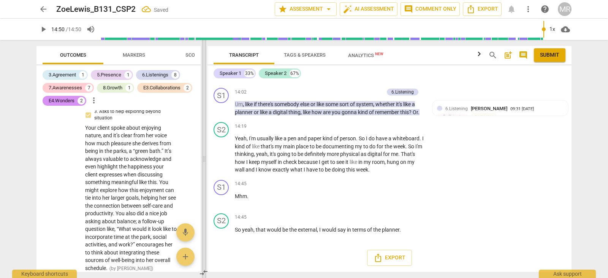
scroll to position [2816, 0]
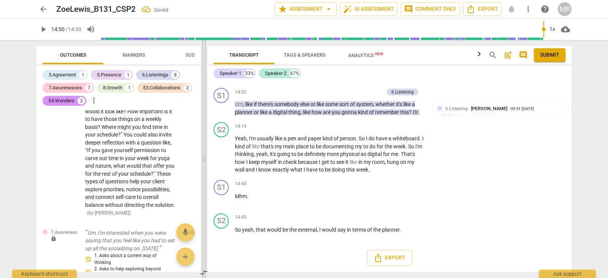
drag, startPoint x: 457, startPoint y: 159, endPoint x: 205, endPoint y: 193, distance: 255.0
click at [205, 193] on span at bounding box center [204, 159] width 5 height 238
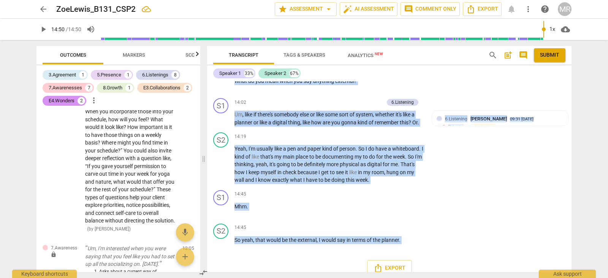
scroll to position [2796, 0]
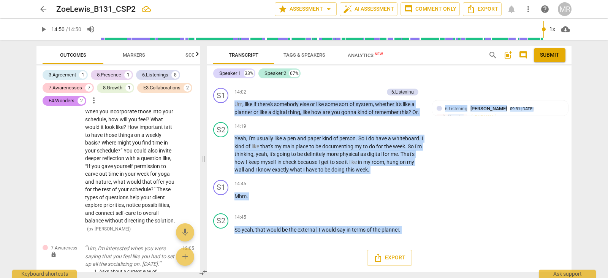
drag, startPoint x: 243, startPoint y: 111, endPoint x: 442, endPoint y: 270, distance: 254.2
click at [442, 270] on div "[PERSON_NAME] Summary: The topic of this session was coming up with a "blueprin…" at bounding box center [389, 176] width 365 height 190
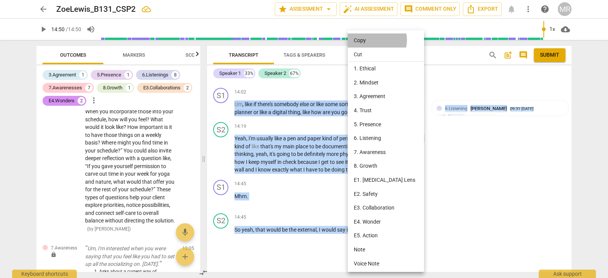
click at [373, 40] on li "Copy" at bounding box center [387, 40] width 79 height 14
copy div "he topic of this session was coming up with a "blueprint" style structure for t…"
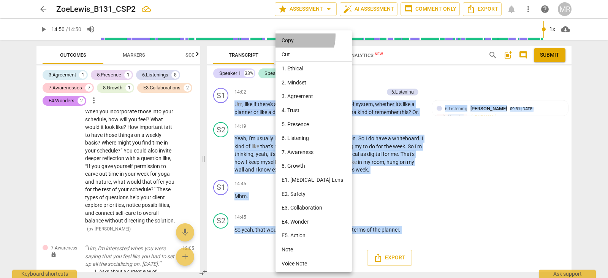
click at [292, 36] on li "Copy" at bounding box center [315, 40] width 79 height 14
copy div "he topic of this session was coming up with a "blueprint" style structure for t…"
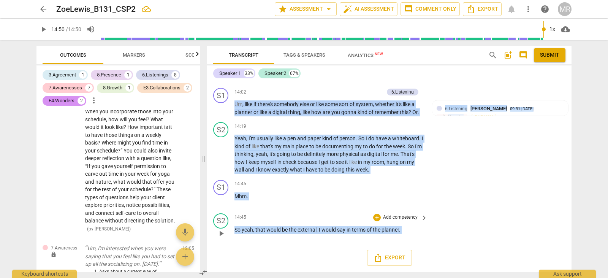
click at [408, 220] on p "Add competency" at bounding box center [400, 217] width 36 height 7
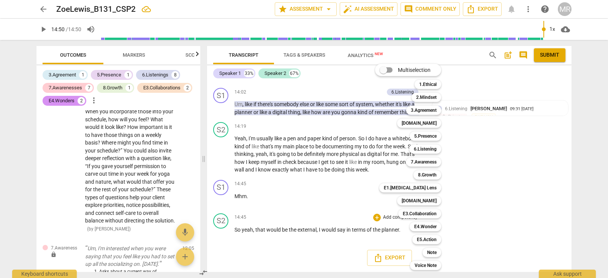
click at [409, 232] on div "E4.Wonder w" at bounding box center [430, 226] width 46 height 13
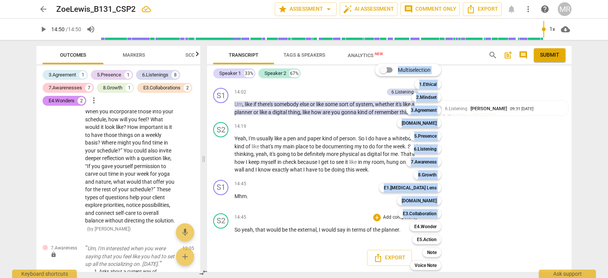
drag, startPoint x: 403, startPoint y: 227, endPoint x: 336, endPoint y: 232, distance: 67.1
click at [336, 232] on div "Multiselection m 1.Ethical 1 2.Mindset 2 3.Agreement 3 [DOMAIN_NAME] 4 5.Presen…" at bounding box center [304, 139] width 608 height 278
click at [336, 232] on div at bounding box center [304, 139] width 608 height 278
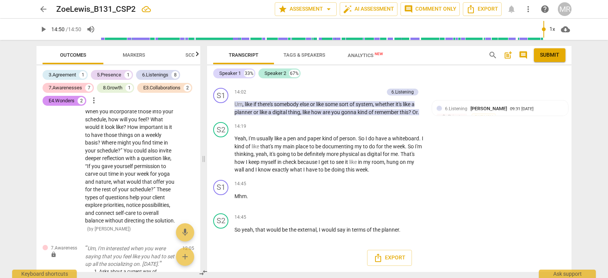
click at [336, 232] on div at bounding box center [304, 139] width 608 height 278
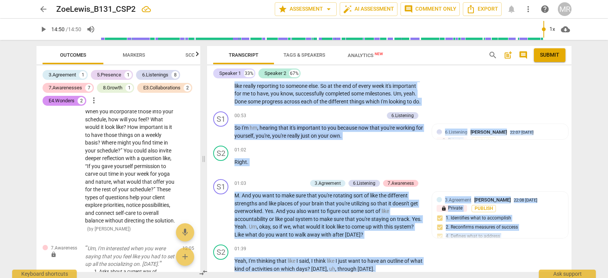
scroll to position [0, 0]
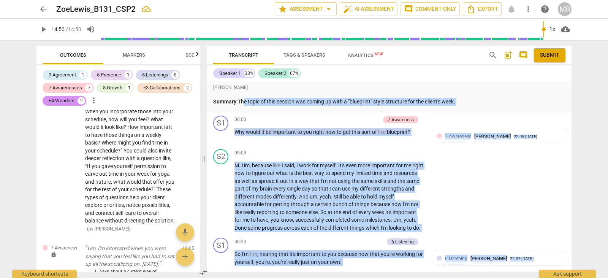
drag, startPoint x: 407, startPoint y: 230, endPoint x: 241, endPoint y: 104, distance: 208.5
click at [241, 104] on div "[PERSON_NAME] Summary: The topic of this session was coming up with a "blueprin…" at bounding box center [389, 176] width 365 height 190
copy div "The topic of this session was coming up with a "blueprint" style structure for …"
click at [239, 129] on span "Why" at bounding box center [240, 132] width 11 height 6
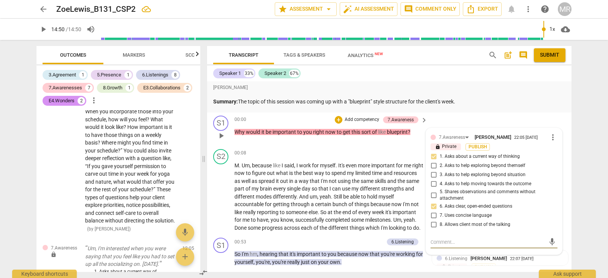
click at [259, 123] on div "00:00 + Add competency 7.Awareness keyboard_arrow_right" at bounding box center [332, 120] width 194 height 8
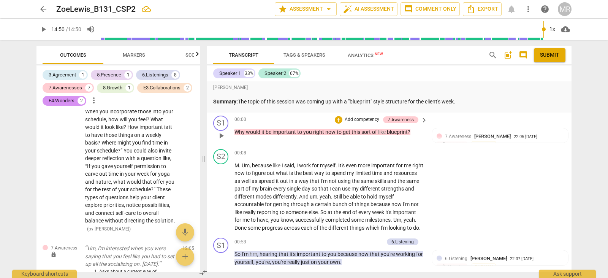
click at [244, 123] on div "00:00 + Add competency 7.Awareness keyboard_arrow_right" at bounding box center [332, 120] width 194 height 8
click at [234, 124] on div "S1 play_arrow pause" at bounding box center [223, 129] width 21 height 27
click at [271, 117] on div "00:00 + Add competency 7.Awareness keyboard_arrow_right" at bounding box center [332, 120] width 194 height 8
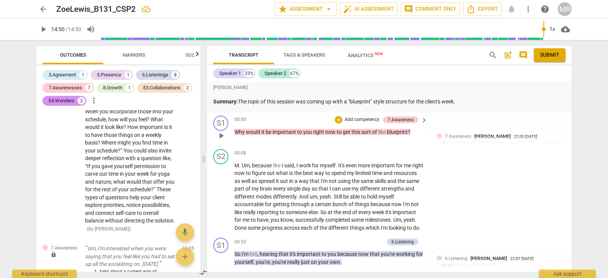
click at [271, 117] on div "00:00 + Add competency 7.Awareness keyboard_arrow_right" at bounding box center [332, 120] width 194 height 8
click at [302, 116] on div "00:00 + Add competency 7.Awareness keyboard_arrow_right" at bounding box center [332, 120] width 194 height 8
click at [425, 111] on div "[PERSON_NAME] Summary: The topic of this session was coming up with a "blueprin…" at bounding box center [389, 96] width 365 height 31
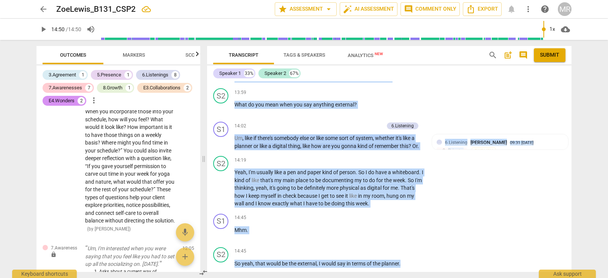
scroll to position [2796, 0]
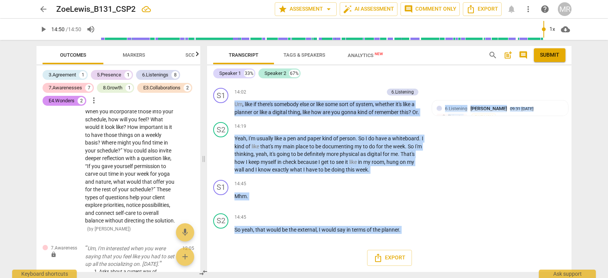
drag, startPoint x: 350, startPoint y: 114, endPoint x: 424, endPoint y: 266, distance: 169.7
click at [424, 266] on div "[PERSON_NAME] Summary: The topic of this session was coming up with a "blueprin…" at bounding box center [389, 176] width 365 height 190
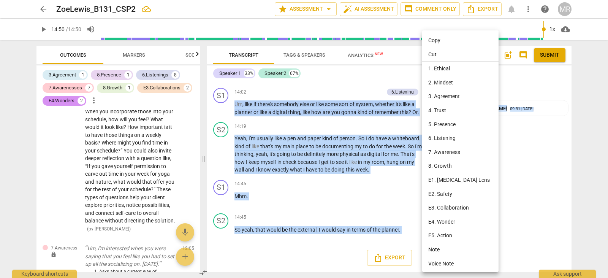
click at [435, 44] on li "Copy" at bounding box center [461, 40] width 79 height 14
copy div "Why would it be important to you right now to get this sort of like blueprint ?…"
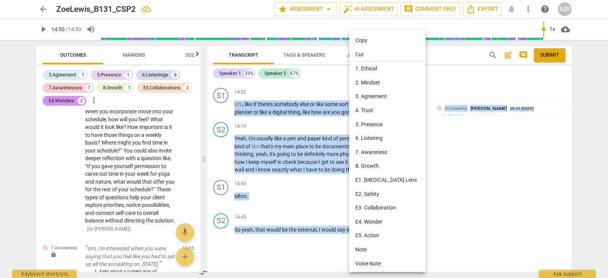
click at [373, 36] on li "Copy" at bounding box center [388, 40] width 79 height 14
copy div "Why would it be important to you right now to get this sort of like blueprint ?…"
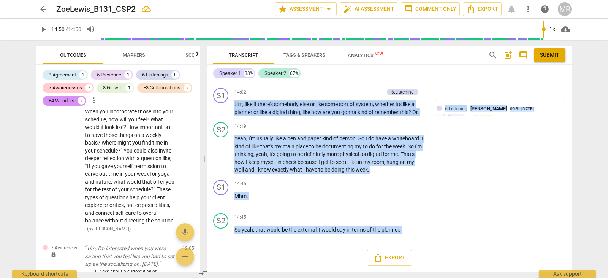
click at [441, 155] on div "S2 play_arrow pause 14:19 + Add competency keyboard_arrow_right Yeah , I'm usua…" at bounding box center [389, 148] width 365 height 58
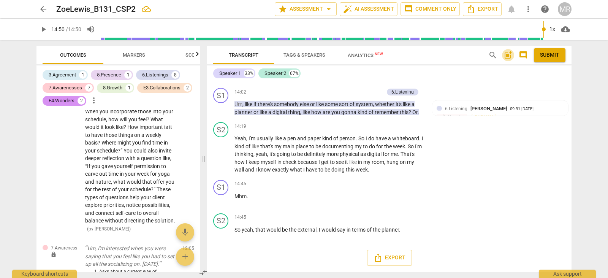
click at [508, 55] on span "post_add" at bounding box center [508, 55] width 9 height 9
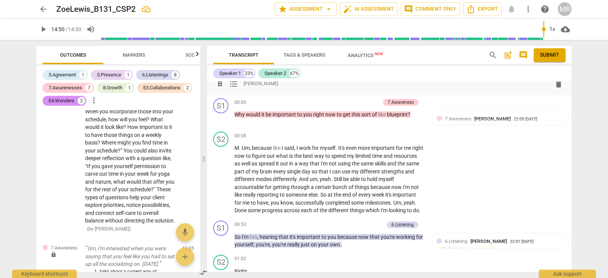
click at [243, 85] on div "format_bold format_list_bulleted [PERSON_NAME] delete" at bounding box center [389, 84] width 352 height 14
click at [235, 91] on div "[PERSON_NAME] Summary: The topic of this session was coming up with a "blueprin…" at bounding box center [389, 65] width 365 height 59
click at [246, 87] on div "format_bold format_list_bulleted [PERSON_NAME] delete" at bounding box center [389, 84] width 352 height 14
click at [273, 85] on div "format_bold format_list_bulleted [PERSON_NAME] delete" at bounding box center [389, 84] width 352 height 14
drag, startPoint x: 572, startPoint y: 90, endPoint x: 570, endPoint y: 86, distance: 3.9
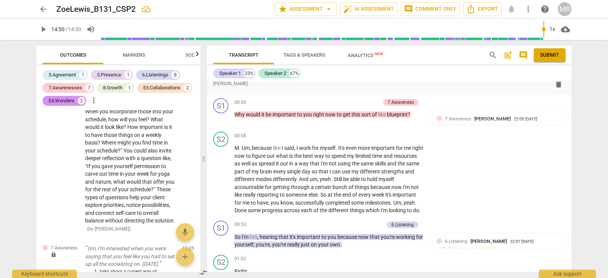
click at [570, 86] on div "Transcript Tags & Speakers Analytics New search post_add comment Submit Speaker…" at bounding box center [391, 159] width 374 height 238
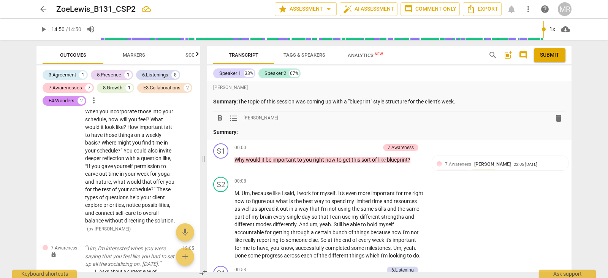
click at [254, 131] on p "Summary:" at bounding box center [389, 132] width 352 height 8
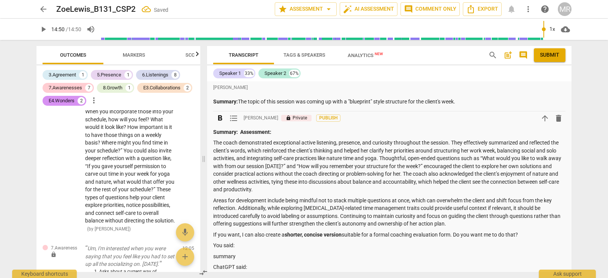
click at [282, 133] on p "Summary: Assessment:" at bounding box center [389, 132] width 352 height 8
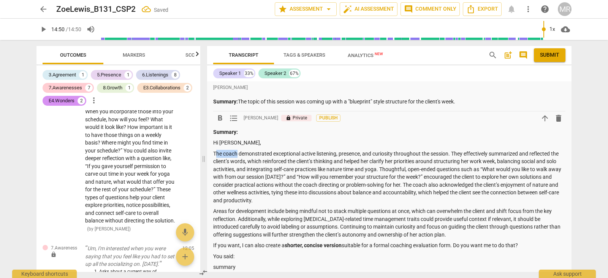
drag, startPoint x: 237, startPoint y: 153, endPoint x: 216, endPoint y: 154, distance: 20.6
click at [216, 154] on p "The coach demonstrated exceptional active listening, presence, and curiosity th…" at bounding box center [389, 177] width 352 height 55
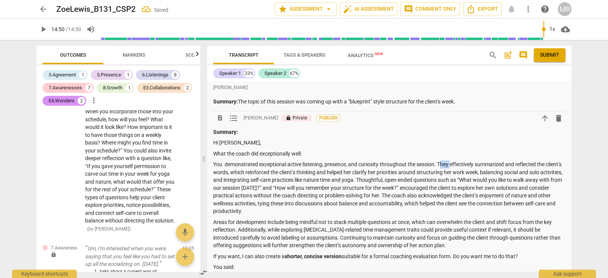
drag, startPoint x: 441, startPoint y: 163, endPoint x: 451, endPoint y: 164, distance: 9.9
click at [451, 164] on p "You demonstrated exceptional active listening, presence, and curiosity througho…" at bounding box center [389, 187] width 352 height 55
drag, startPoint x: 416, startPoint y: 195, endPoint x: 441, endPoint y: 195, distance: 24.7
click at [441, 195] on p "You demonstrated exceptional active listening, presence, and curiosity througho…" at bounding box center [389, 187] width 352 height 55
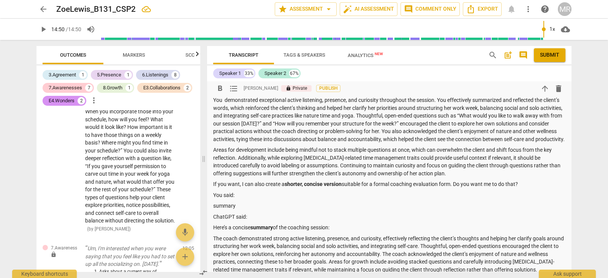
scroll to position [65, 0]
click at [237, 157] on p "Areas for development include being mindful not to stack multiple questions at …" at bounding box center [389, 161] width 352 height 31
drag, startPoint x: 237, startPoint y: 157, endPoint x: 267, endPoint y: 158, distance: 30.0
click at [267, 158] on p "Areas for development include being mindful not to stack multiple questions at …" at bounding box center [389, 161] width 352 height 31
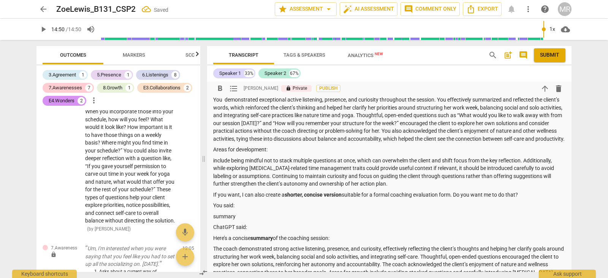
click at [217, 167] on p "include being mindful not to stack multiple questions at once, which can overwh…" at bounding box center [389, 172] width 352 height 31
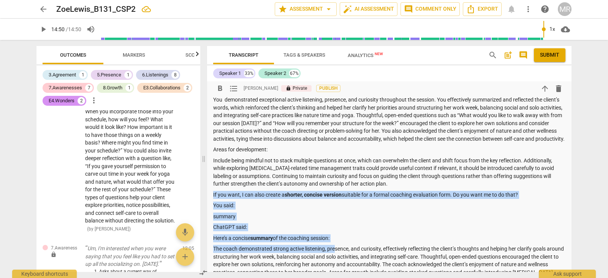
drag, startPoint x: 214, startPoint y: 203, endPoint x: 338, endPoint y: 251, distance: 133.3
click at [338, 251] on div "Summary: Hi [PERSON_NAME], What the coach did exceptionally well: You demonstra…" at bounding box center [389, 173] width 352 height 220
click at [336, 242] on p "Here’s a concise summary of the coaching session:" at bounding box center [389, 238] width 352 height 8
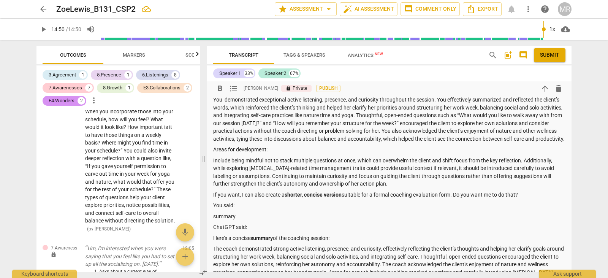
drag, startPoint x: 336, startPoint y: 244, endPoint x: 212, endPoint y: 203, distance: 130.1
click at [212, 203] on div "[PERSON_NAME] Summary: The topic of this session was coming up with a "blueprin…" at bounding box center [389, 153] width 365 height 272
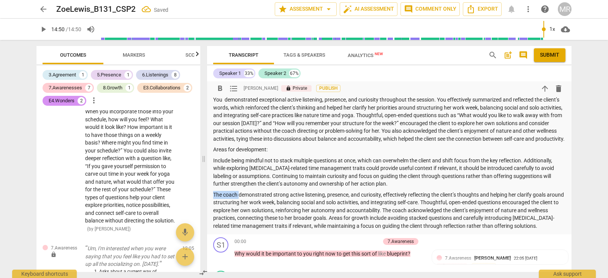
drag, startPoint x: 214, startPoint y: 201, endPoint x: 239, endPoint y: 202, distance: 24.7
click at [239, 202] on p "The coach demonstrated strong active listening, presence, and curiosity, effect…" at bounding box center [389, 210] width 352 height 39
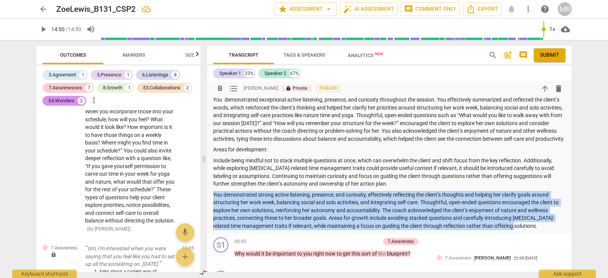
drag, startPoint x: 509, startPoint y: 233, endPoint x: 214, endPoint y: 202, distance: 296.6
click at [214, 202] on p "You demonstrated strong active listening, presence, and curiosity, effectively …" at bounding box center [389, 210] width 352 height 39
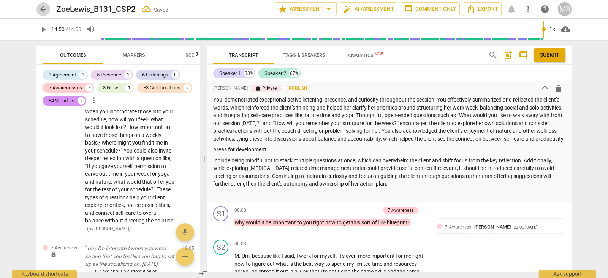
click at [42, 8] on span "arrow_back" at bounding box center [43, 9] width 9 height 9
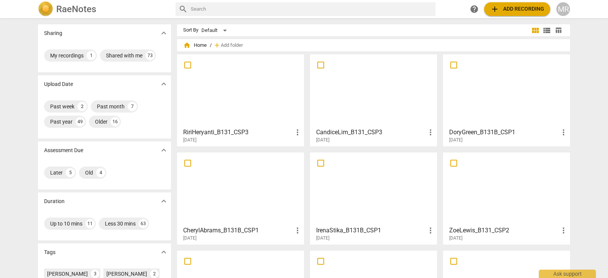
click at [487, 201] on div at bounding box center [507, 188] width 122 height 67
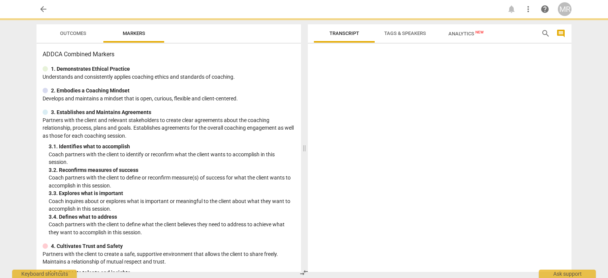
click at [487, 201] on div at bounding box center [440, 159] width 264 height 225
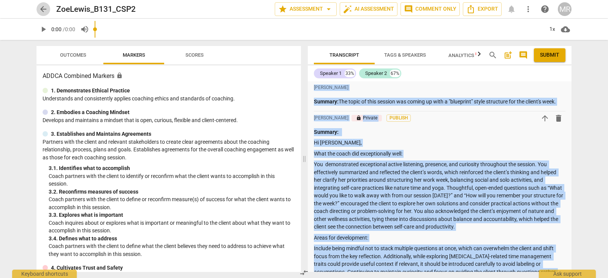
click at [44, 9] on span "arrow_back" at bounding box center [43, 9] width 9 height 9
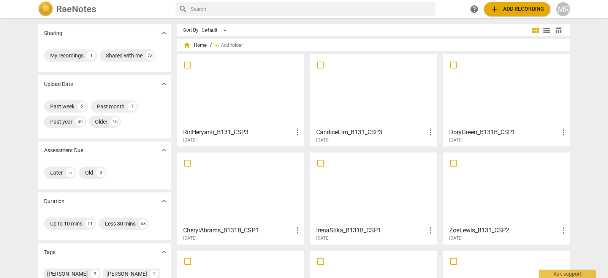
drag, startPoint x: 605, startPoint y: 128, endPoint x: 607, endPoint y: 147, distance: 19.6
click at [607, 147] on div "Sharing expand_more My recordings 1 Shared with me 73 Upload Date expand_more P…" at bounding box center [304, 148] width 608 height 259
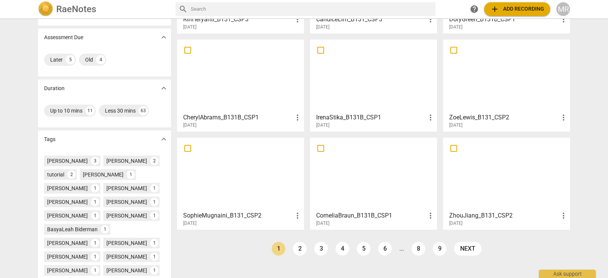
scroll to position [120, 0]
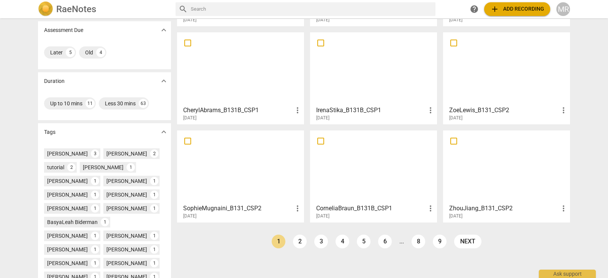
click at [231, 157] on div at bounding box center [241, 166] width 122 height 67
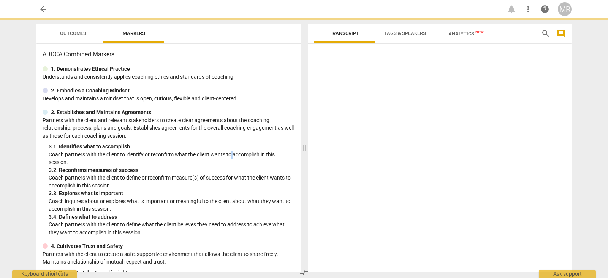
click at [231, 157] on p "Coach partners with the client to identify or reconfirm what the client wants t…" at bounding box center [172, 159] width 246 height 16
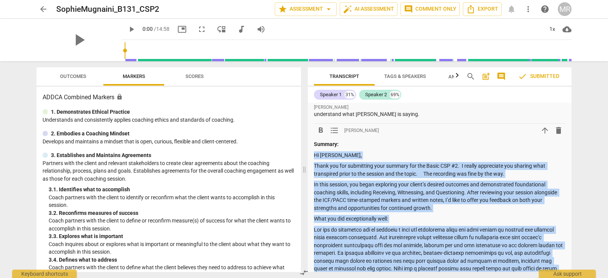
scroll to position [144, 0]
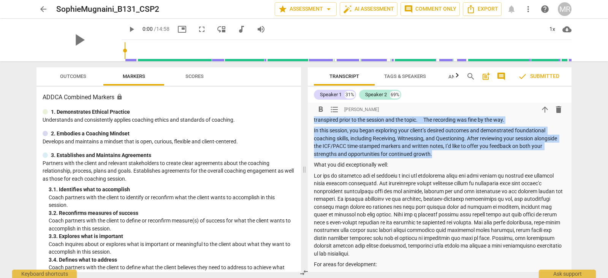
drag, startPoint x: 314, startPoint y: 243, endPoint x: 441, endPoint y: 155, distance: 154.7
click at [441, 155] on div "Summary: Hi [PERSON_NAME], Thank you for submitting your summary for the Basic …" at bounding box center [440, 227] width 252 height 283
copy div "Hi [PERSON_NAME], Thank you for submitting your summary for the Basic CSP #2. I…"
click at [40, 9] on span "arrow_back" at bounding box center [43, 9] width 9 height 9
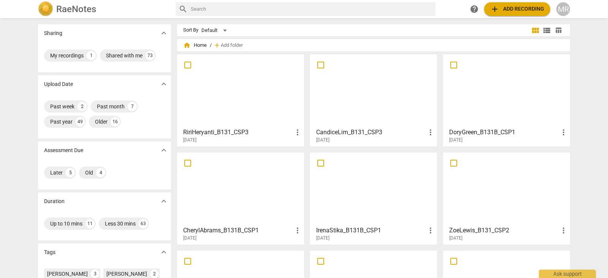
click at [473, 178] on div at bounding box center [507, 188] width 122 height 67
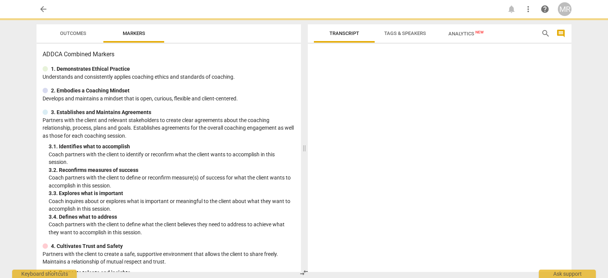
click at [473, 178] on div at bounding box center [440, 159] width 264 height 225
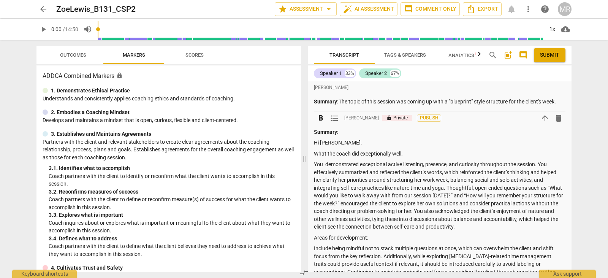
click at [416, 152] on p "What the coach did exceptionally well:" at bounding box center [440, 154] width 252 height 8
click at [362, 141] on p "Hi [PERSON_NAME]," at bounding box center [440, 143] width 252 height 8
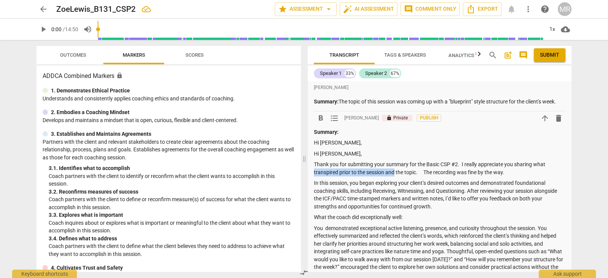
drag, startPoint x: 314, startPoint y: 172, endPoint x: 395, endPoint y: 171, distance: 80.6
click at [395, 171] on p "Thank you for submitting your summary for the Basic CSP #2. I really appreciate…" at bounding box center [440, 168] width 252 height 16
drag, startPoint x: 316, startPoint y: 171, endPoint x: 403, endPoint y: 174, distance: 87.1
click at [403, 174] on p "Thank you for submitting your summary for the Basic CSP #2. I really appreciate…" at bounding box center [440, 168] width 252 height 16
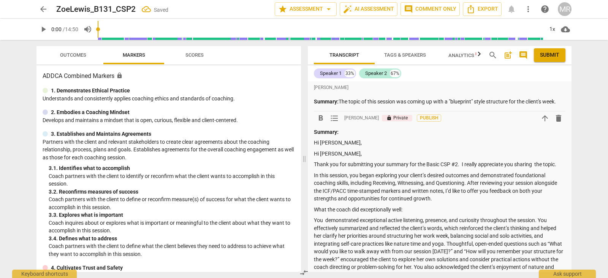
click at [415, 211] on p "What the coach did exceptionally well:" at bounding box center [440, 210] width 252 height 8
click at [340, 153] on p "Hi [PERSON_NAME]," at bounding box center [440, 154] width 252 height 8
drag, startPoint x: 340, startPoint y: 153, endPoint x: 311, endPoint y: 152, distance: 28.9
click at [311, 152] on div "[PERSON_NAME] Summary: The topic of this session was coming up with a "blueprin…" at bounding box center [440, 217] width 264 height 273
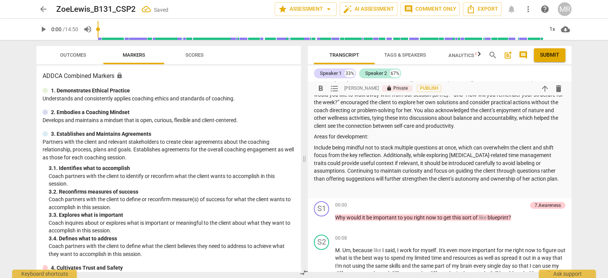
scroll to position [158, 0]
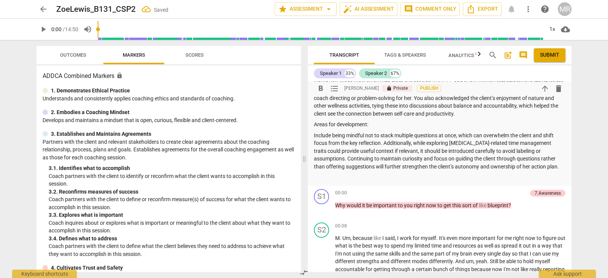
click at [533, 168] on p "Include being mindful not to stack multiple questions at once, which can overwh…" at bounding box center [440, 151] width 252 height 39
click at [48, 13] on span "arrow_back" at bounding box center [43, 9] width 14 height 9
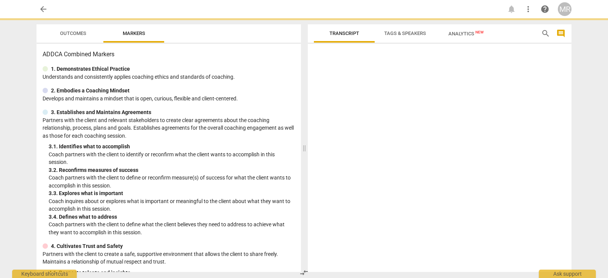
click at [268, 273] on div "Outcomes Markers ADDCA Combined Markers 1. Demonstrates Ethical Practice Unders…" at bounding box center [167, 148] width 274 height 260
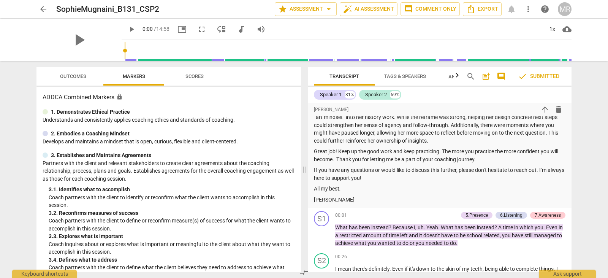
scroll to position [297, 0]
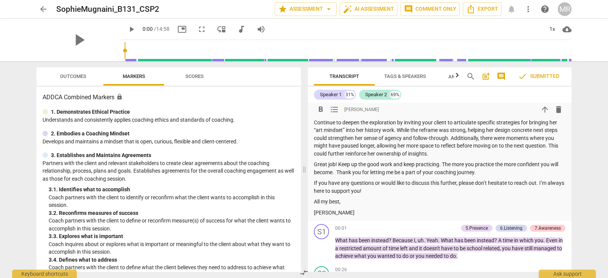
click at [338, 160] on p "Great job! Keep up the good work and keep practicing. The more you practice the…" at bounding box center [440, 168] width 252 height 16
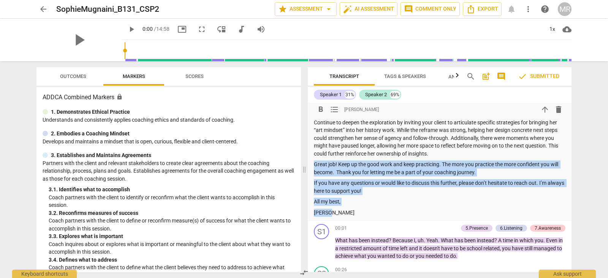
drag, startPoint x: 315, startPoint y: 155, endPoint x: 359, endPoint y: 201, distance: 63.7
click at [359, 201] on div "Summary: Hi [PERSON_NAME], Thank you for submitting your summary for the Basic …" at bounding box center [440, 74] width 252 height 283
copy div "Great job! Keep up the good work and keep practicing. The more you practice the…"
click at [41, 5] on span "arrow_back" at bounding box center [43, 9] width 9 height 9
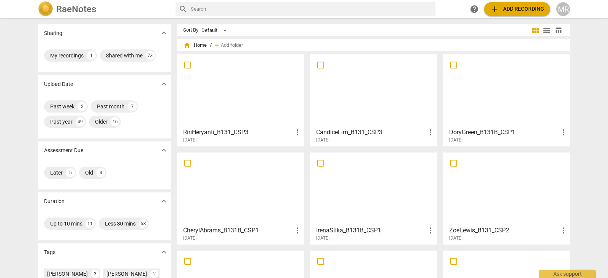
click at [513, 199] on div at bounding box center [507, 188] width 122 height 67
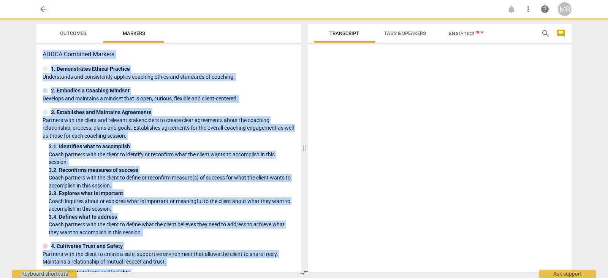
click at [513, 199] on div at bounding box center [440, 159] width 264 height 225
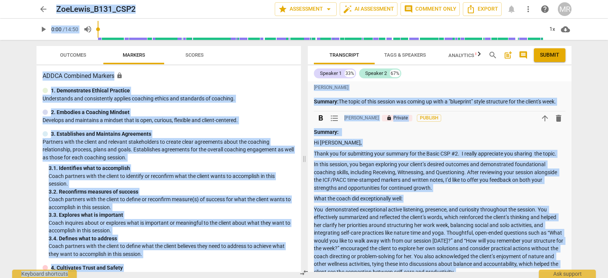
click at [515, 125] on div "format_bold format_list_bulleted [PERSON_NAME] lock Private Publish arrow_upwar…" at bounding box center [440, 118] width 252 height 14
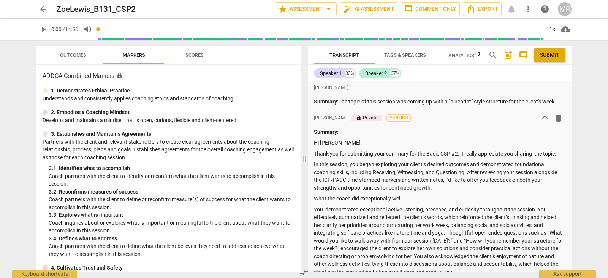
click at [570, 90] on div "[PERSON_NAME] Summary: The topic of this session was coming up with a "blueprin…" at bounding box center [440, 176] width 264 height 190
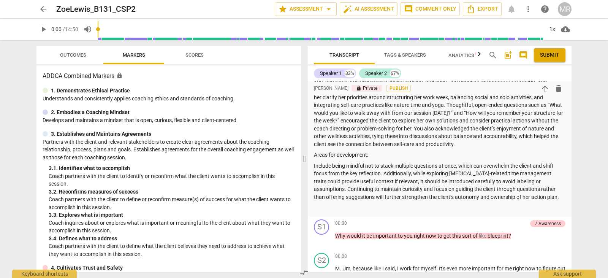
scroll to position [122, 0]
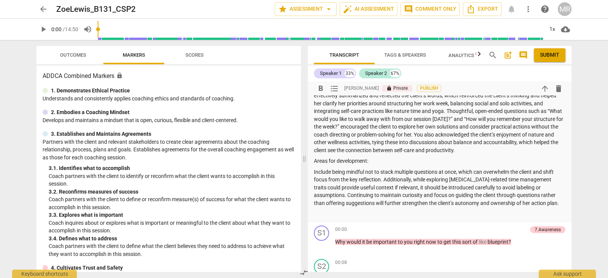
click at [536, 199] on p "Include being mindful not to stack multiple questions at once, which can overwh…" at bounding box center [440, 187] width 252 height 39
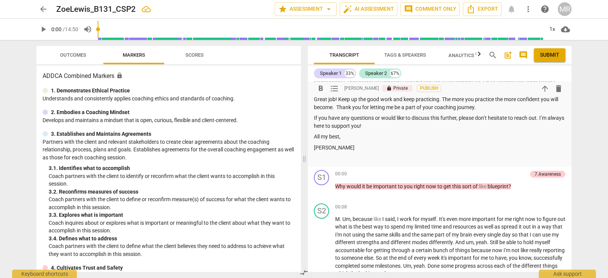
scroll to position [0, 0]
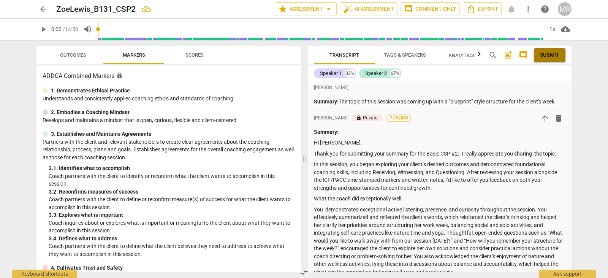
click at [547, 54] on span "Submit" at bounding box center [549, 55] width 19 height 8
click at [46, 6] on span "arrow_back" at bounding box center [43, 9] width 9 height 9
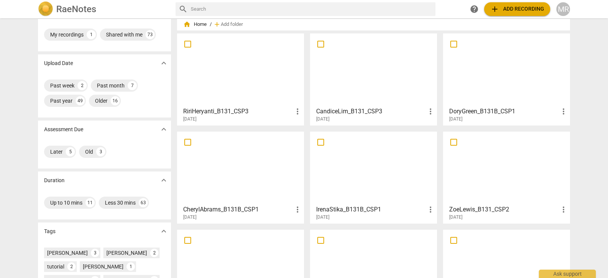
scroll to position [20, 0]
click at [353, 187] on div at bounding box center [374, 168] width 122 height 67
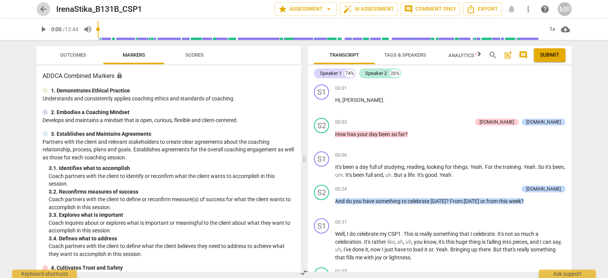
click at [46, 7] on span "arrow_back" at bounding box center [43, 9] width 9 height 9
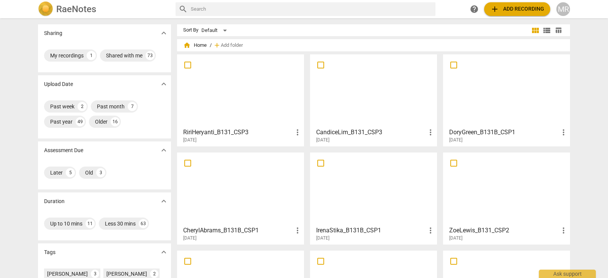
click at [379, 185] on div at bounding box center [374, 188] width 122 height 67
